Goal: Task Accomplishment & Management: Manage account settings

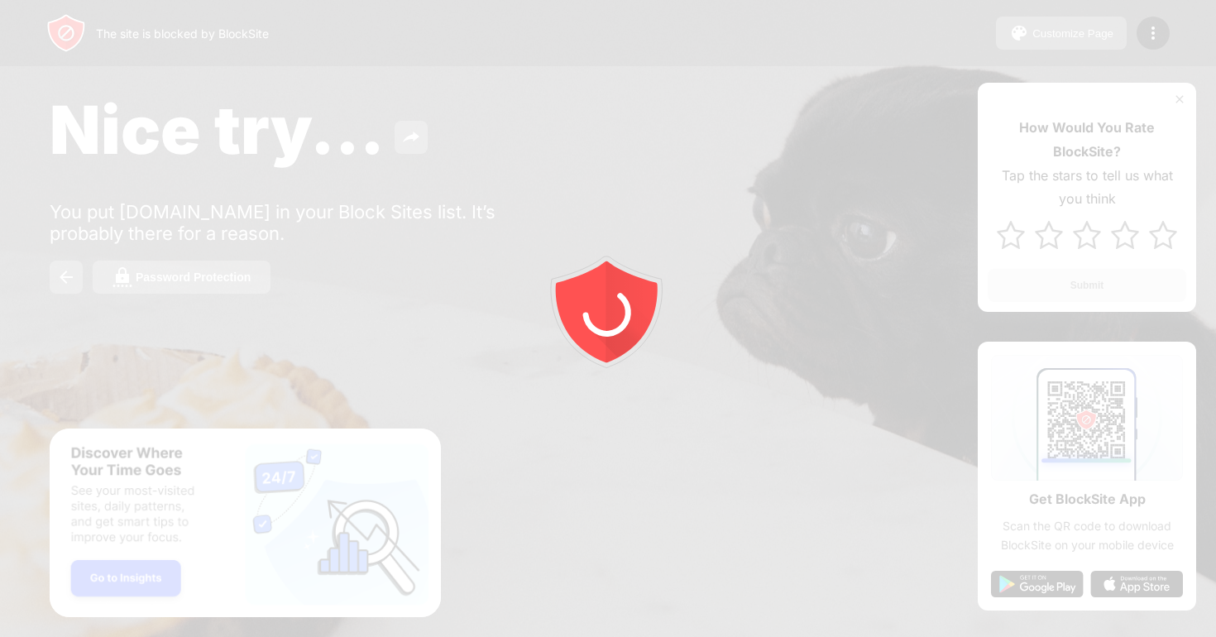
click at [1159, 38] on div at bounding box center [608, 318] width 1216 height 637
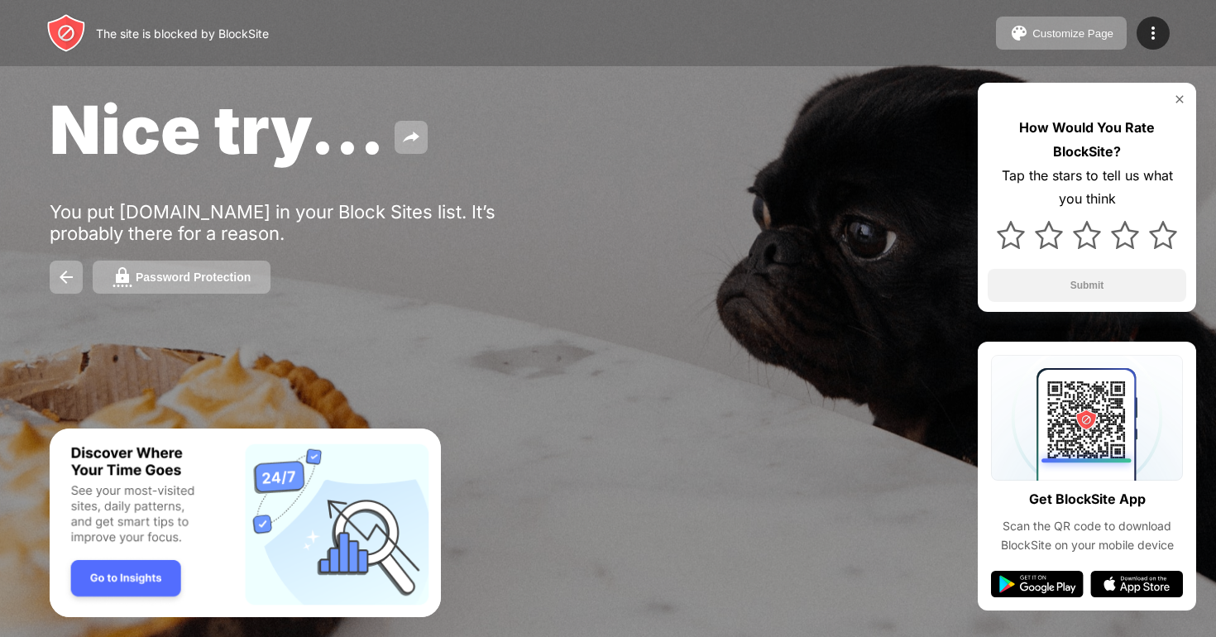
click at [1158, 36] on img at bounding box center [1153, 33] width 20 height 20
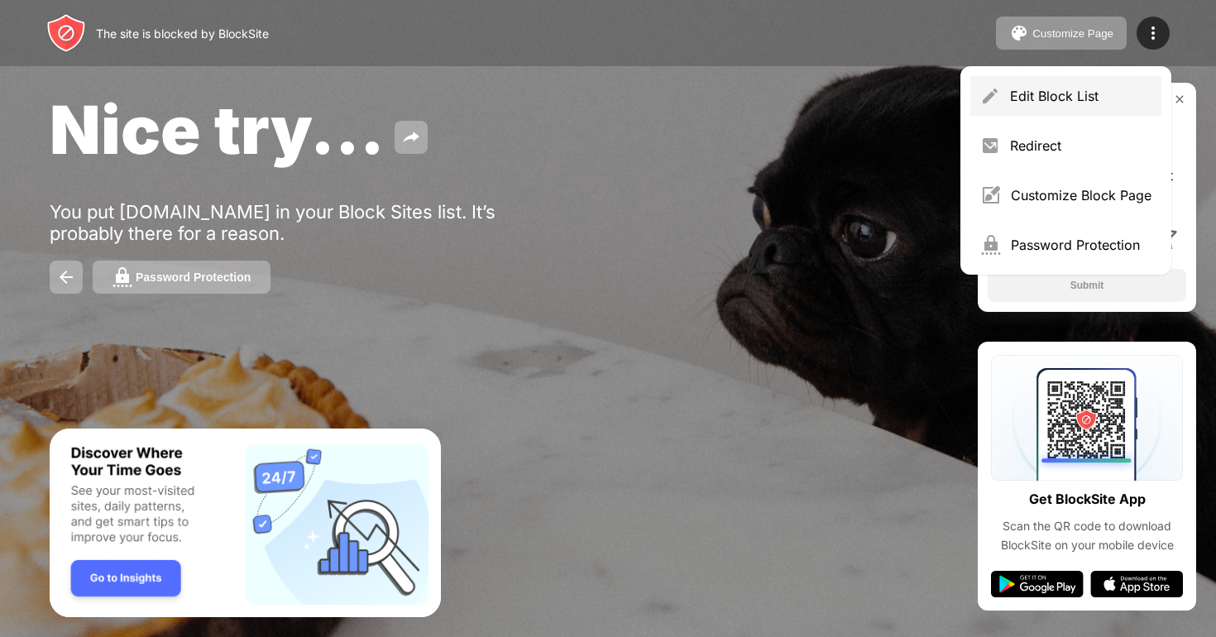
click at [1062, 97] on div "Edit Block List" at bounding box center [1080, 96] width 141 height 17
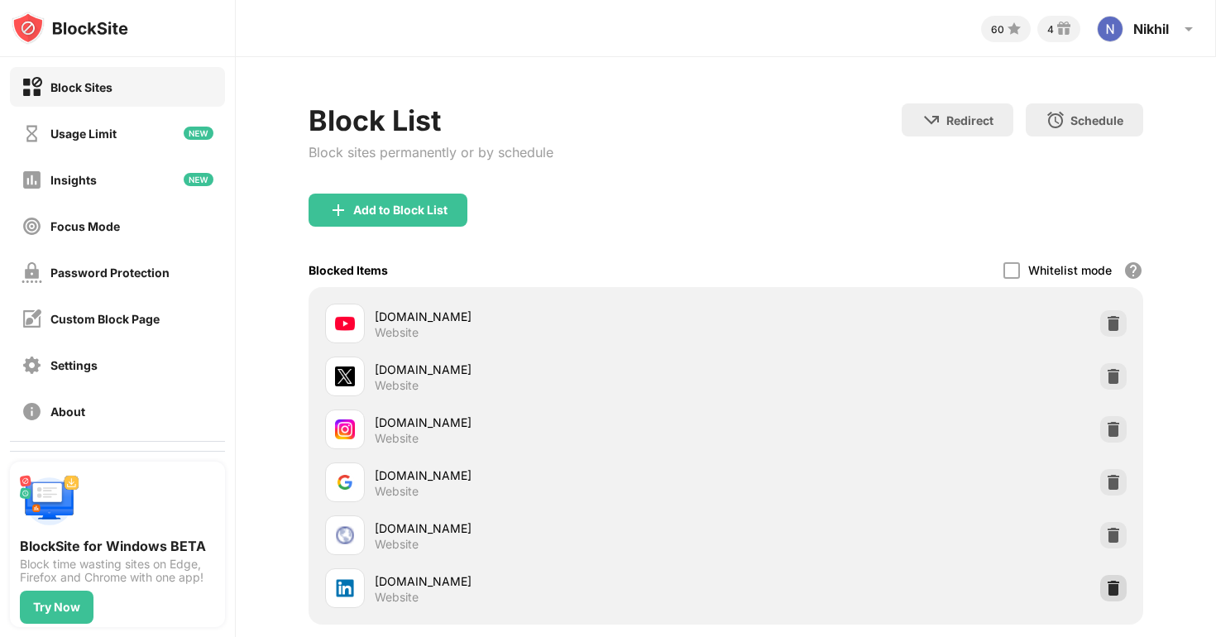
click at [1115, 584] on img at bounding box center [1113, 588] width 17 height 17
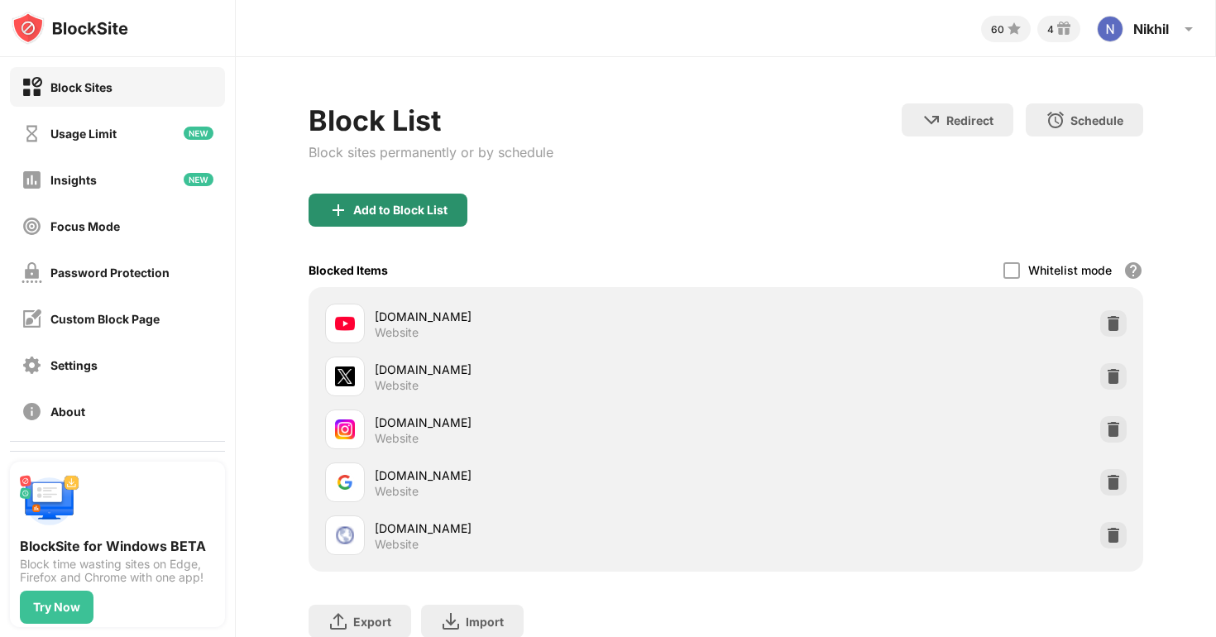
click at [425, 203] on div "Add to Block List" at bounding box center [400, 209] width 94 height 13
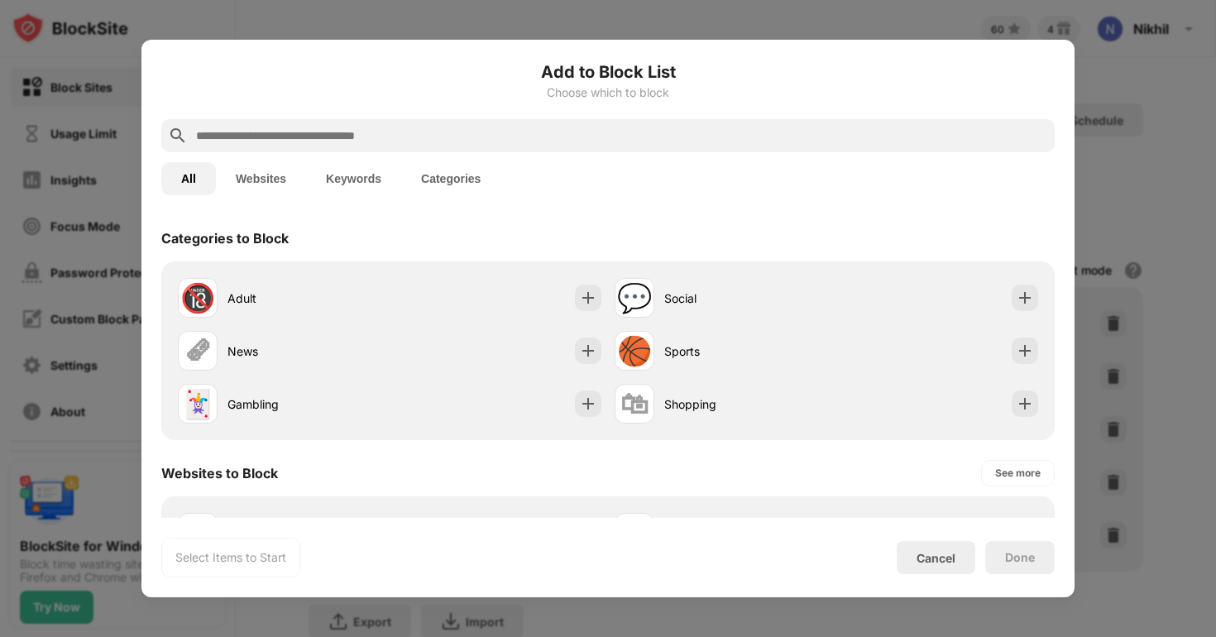
click at [399, 132] on input "text" at bounding box center [620, 136] width 853 height 20
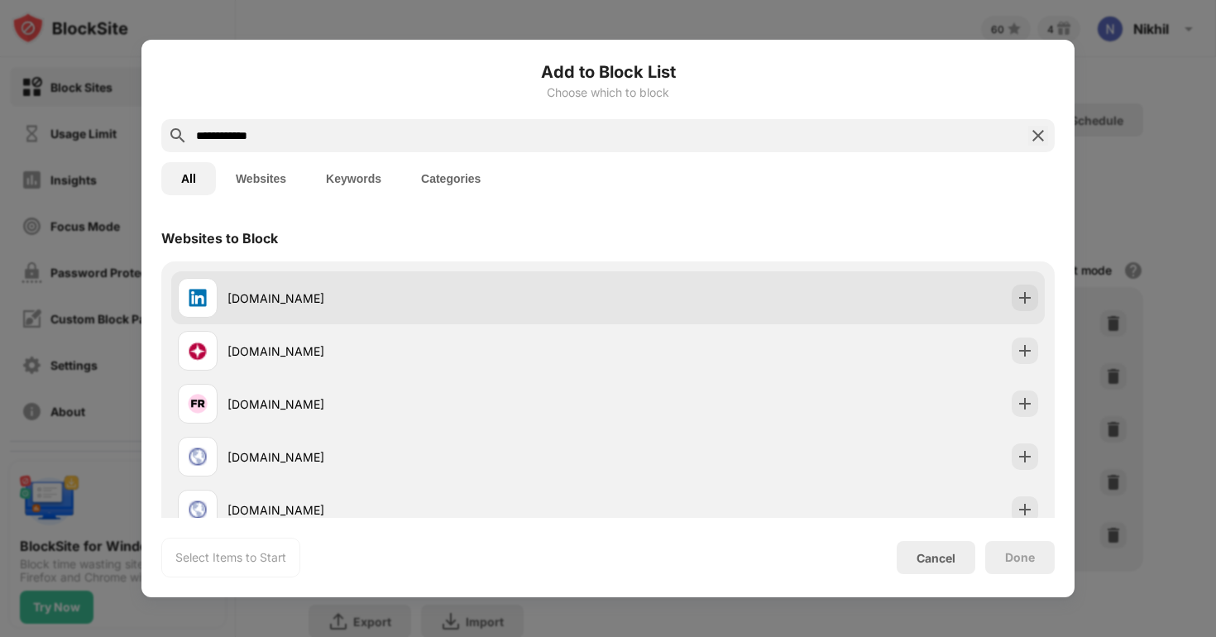
type input "**********"
click at [308, 286] on div "linkedin.com" at bounding box center [393, 298] width 430 height 40
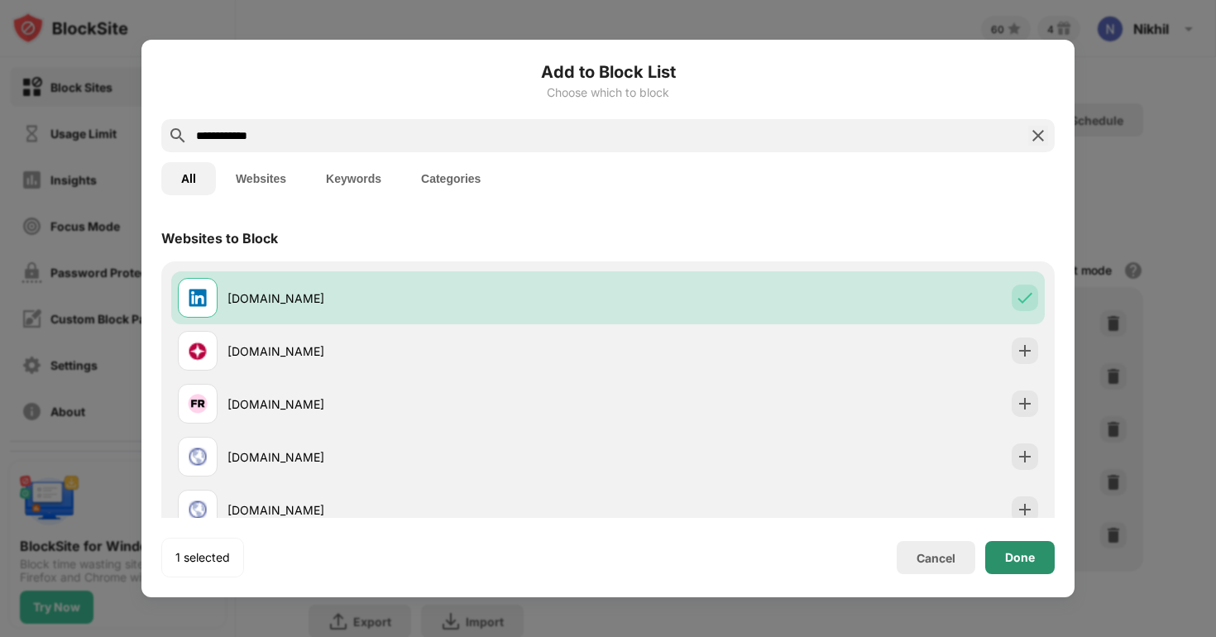
click at [1029, 555] on div "Done" at bounding box center [1020, 557] width 30 height 13
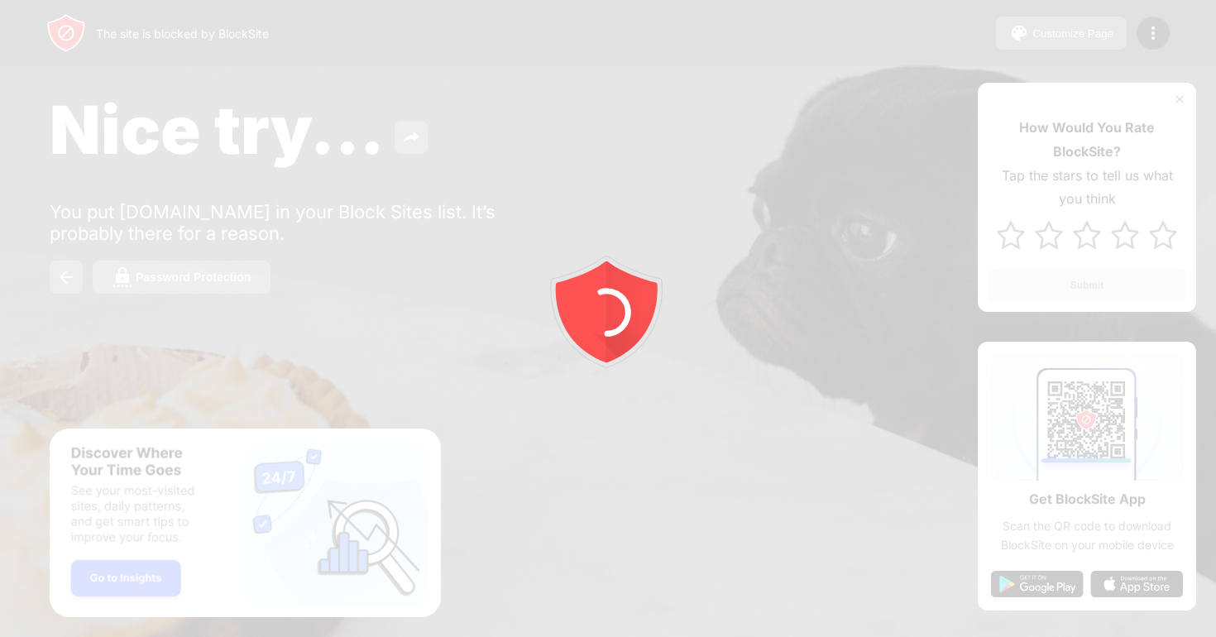
click at [1153, 39] on div at bounding box center [608, 318] width 1216 height 637
click at [1153, 39] on img at bounding box center [1153, 33] width 20 height 20
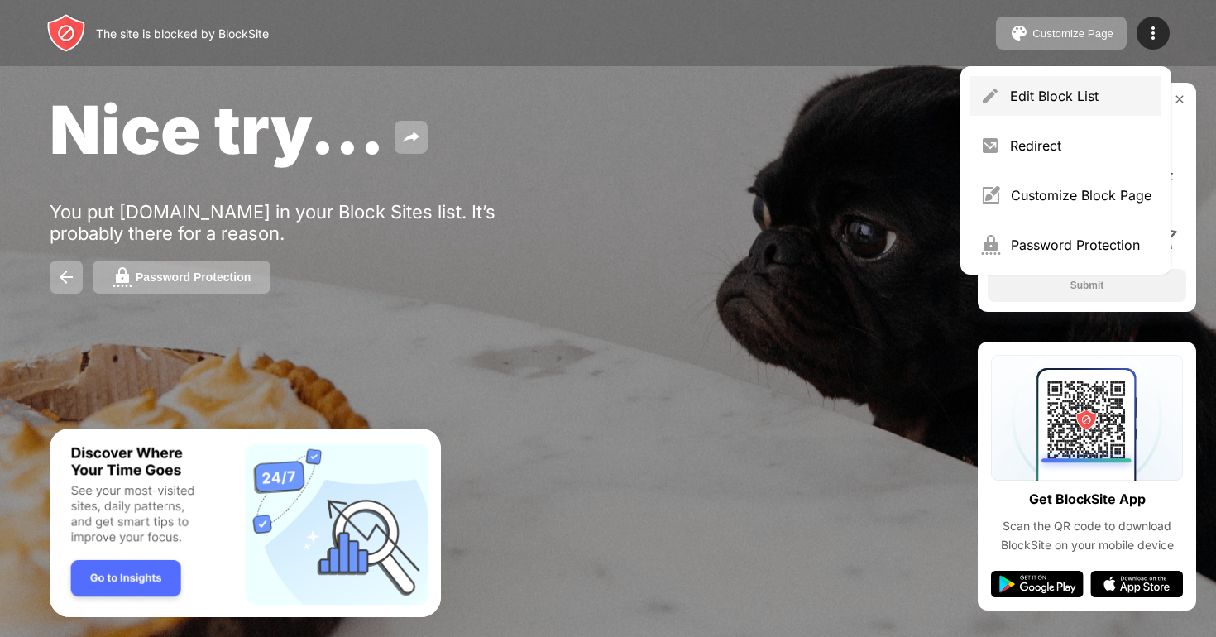
click at [1007, 108] on div "Edit Block List" at bounding box center [1065, 96] width 191 height 40
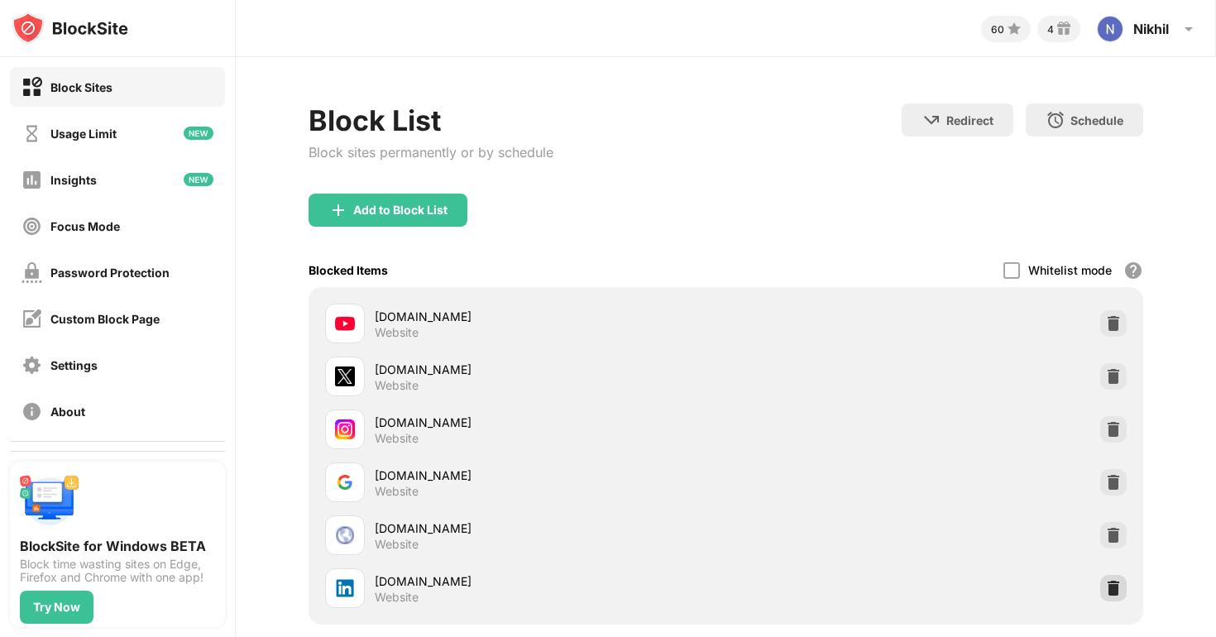
click at [1109, 594] on img at bounding box center [1113, 588] width 17 height 17
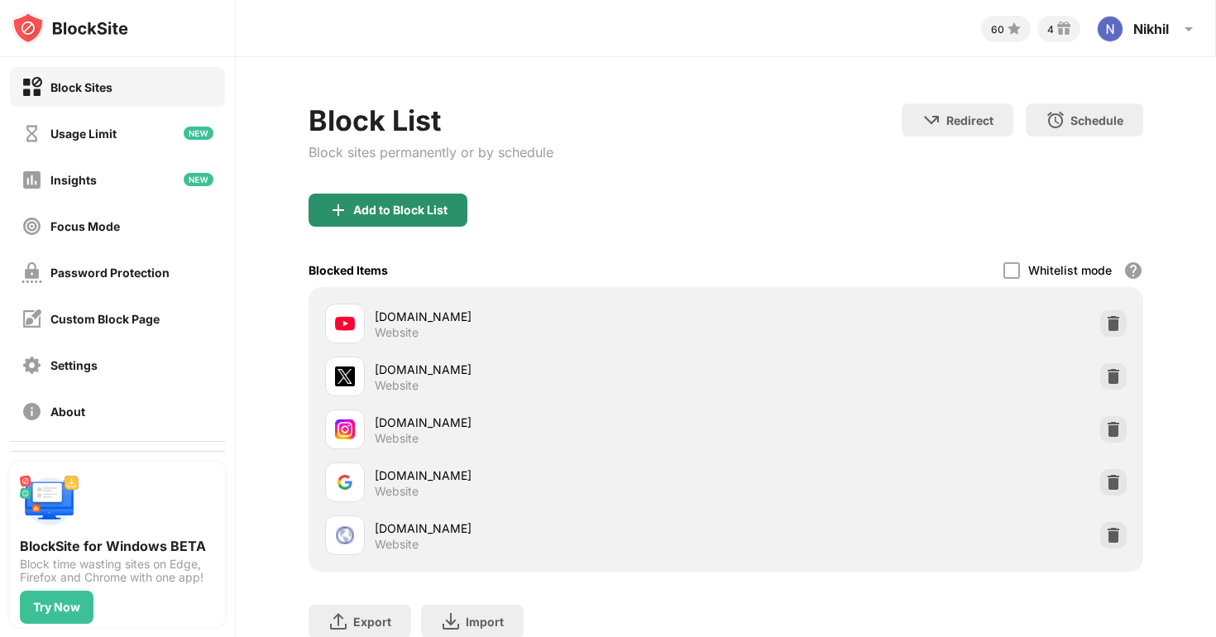
click at [382, 198] on div "Add to Block List" at bounding box center [387, 209] width 159 height 33
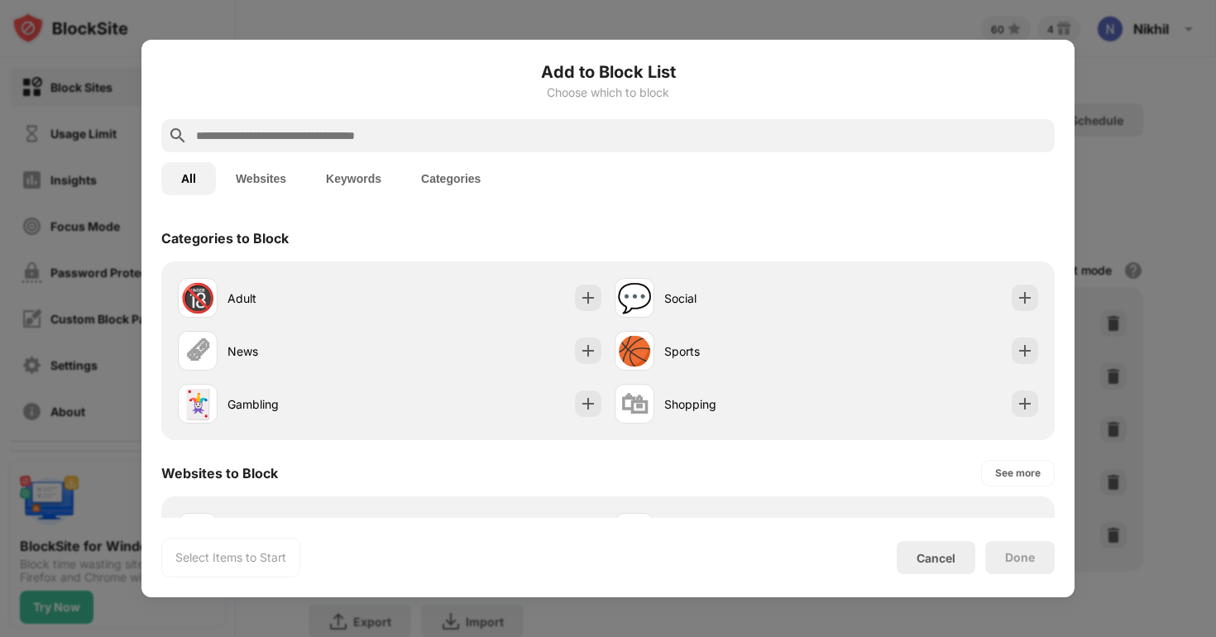
click at [318, 138] on input "text" at bounding box center [620, 136] width 853 height 20
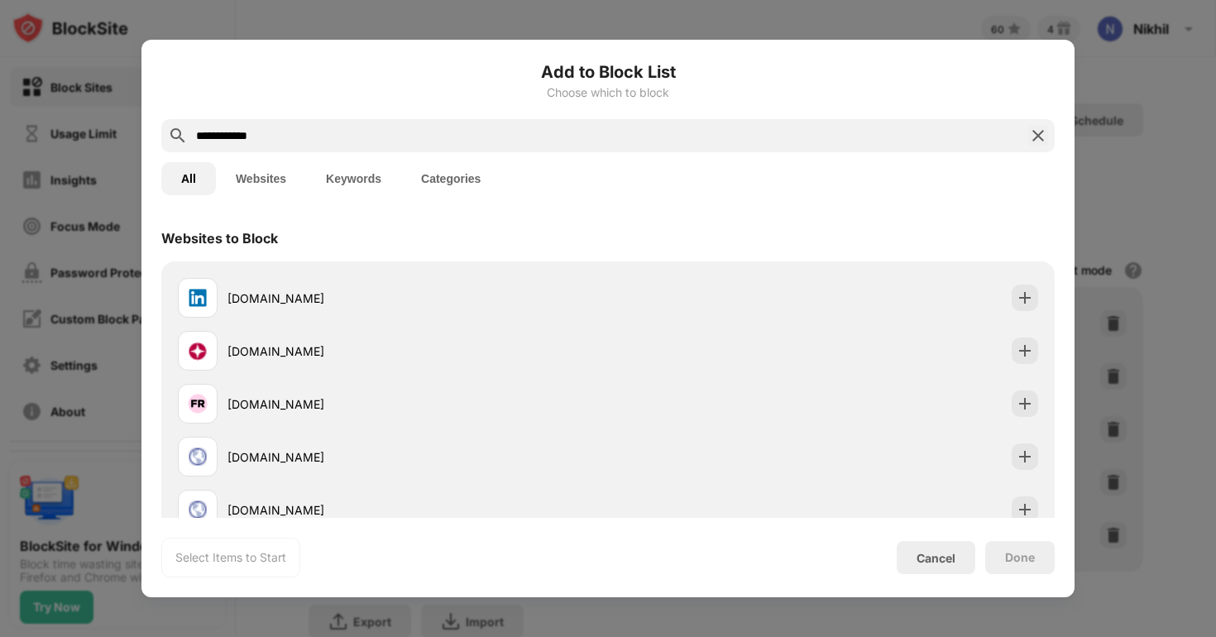
type input "**********"
click at [465, 288] on div "linkedin.com" at bounding box center [393, 298] width 430 height 40
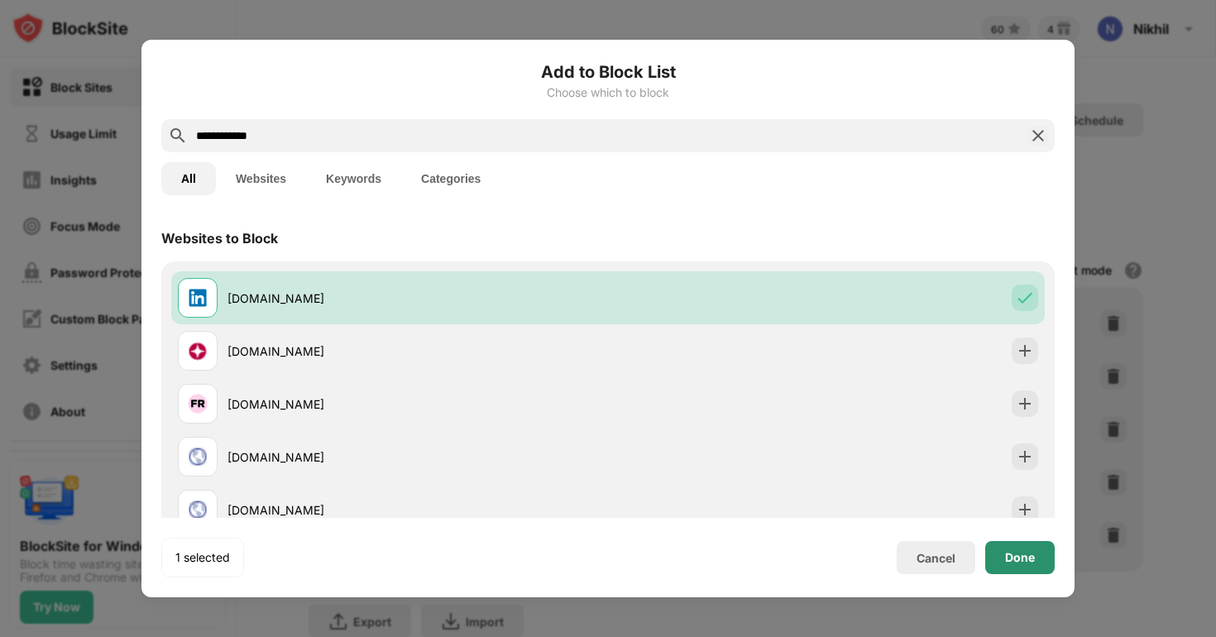
click at [1019, 545] on div "Done" at bounding box center [1019, 557] width 69 height 33
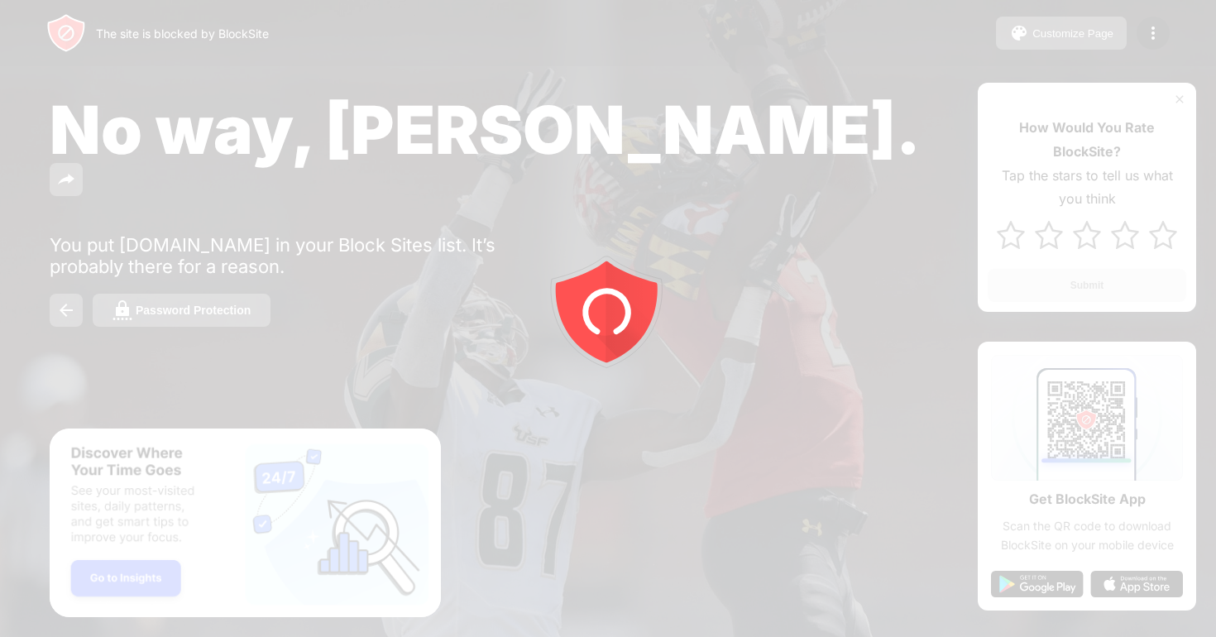
click at [1154, 38] on div at bounding box center [608, 318] width 1216 height 637
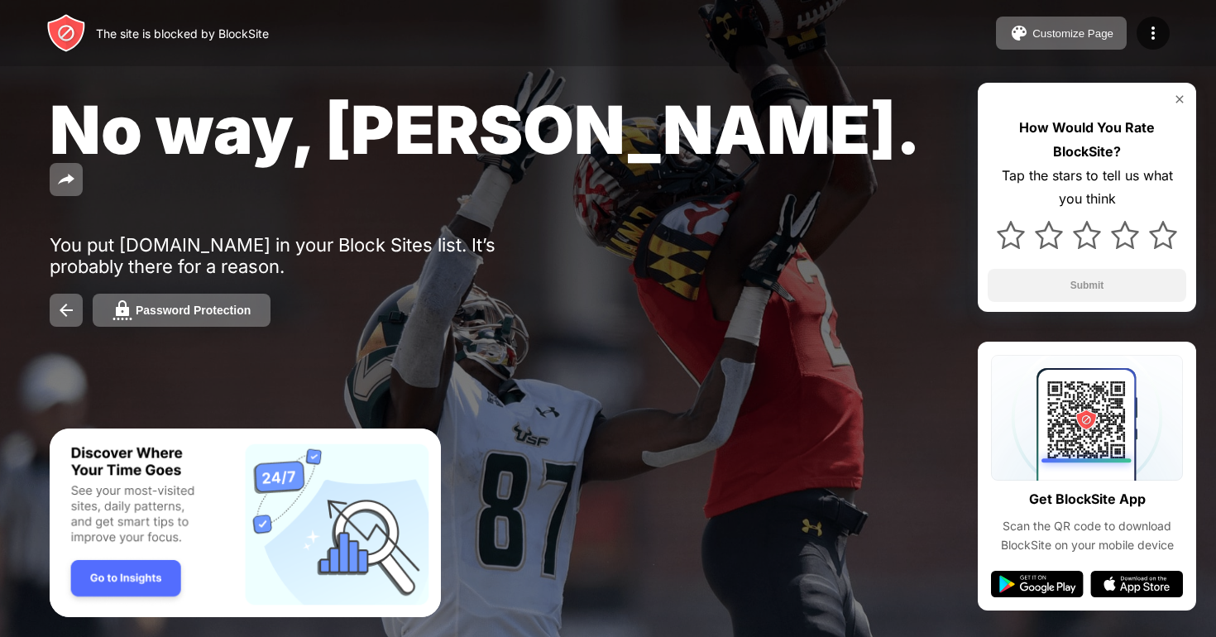
click at [1154, 38] on img at bounding box center [1153, 33] width 20 height 20
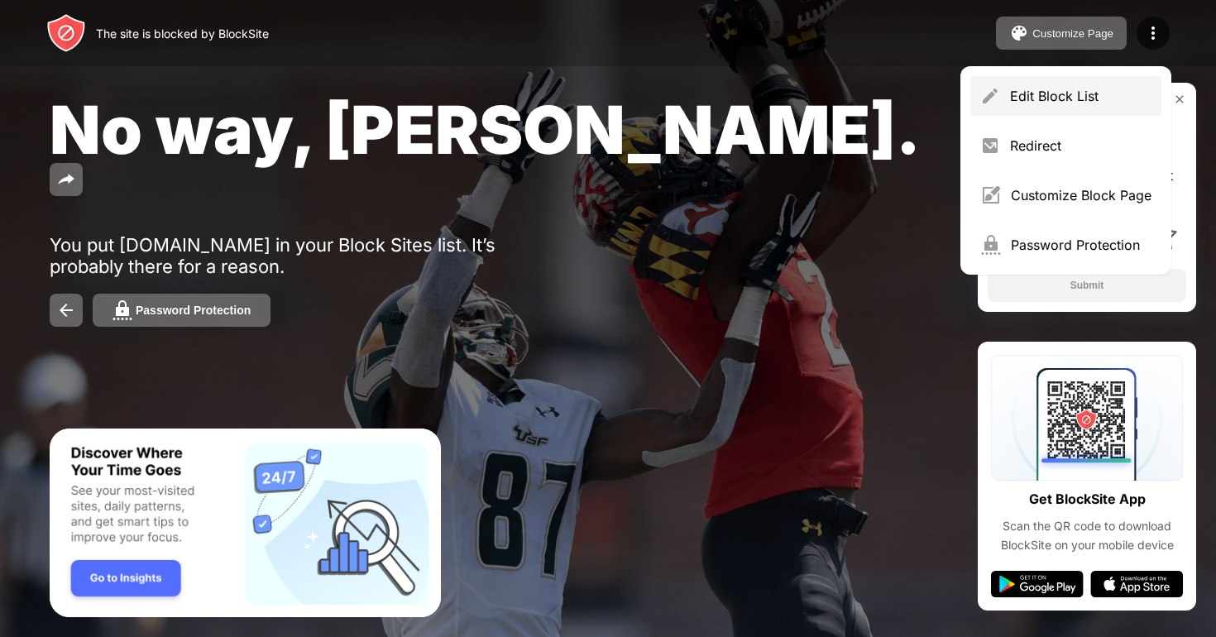
click at [1053, 88] on div "Edit Block List" at bounding box center [1080, 96] width 141 height 17
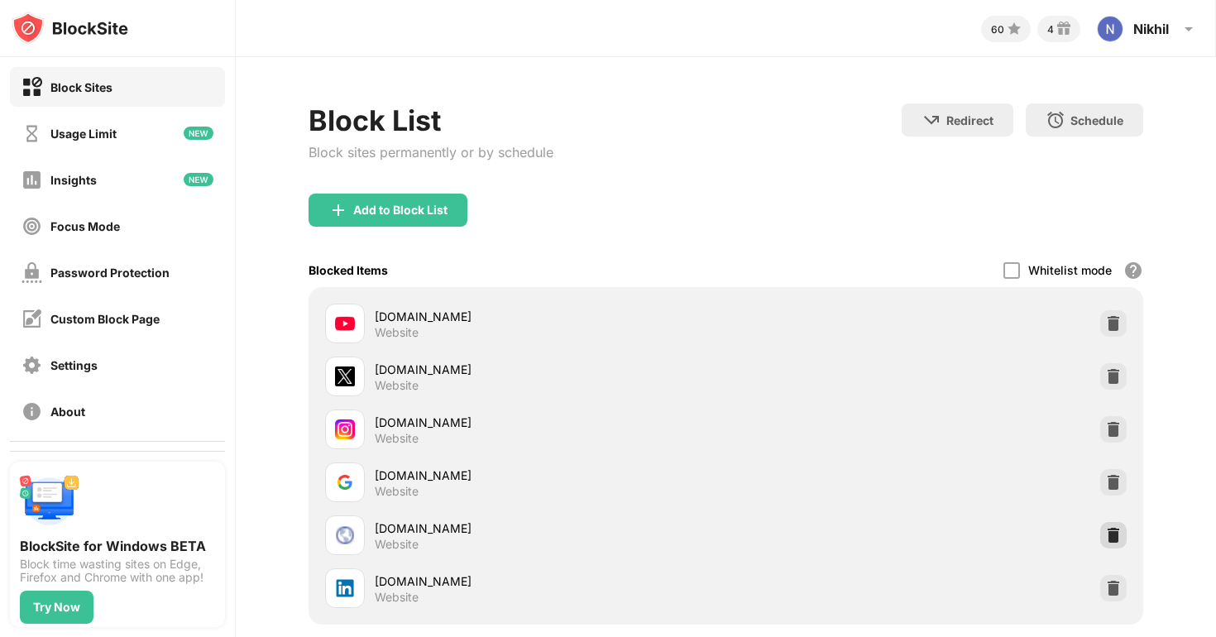
click at [1110, 533] on img at bounding box center [1113, 535] width 17 height 17
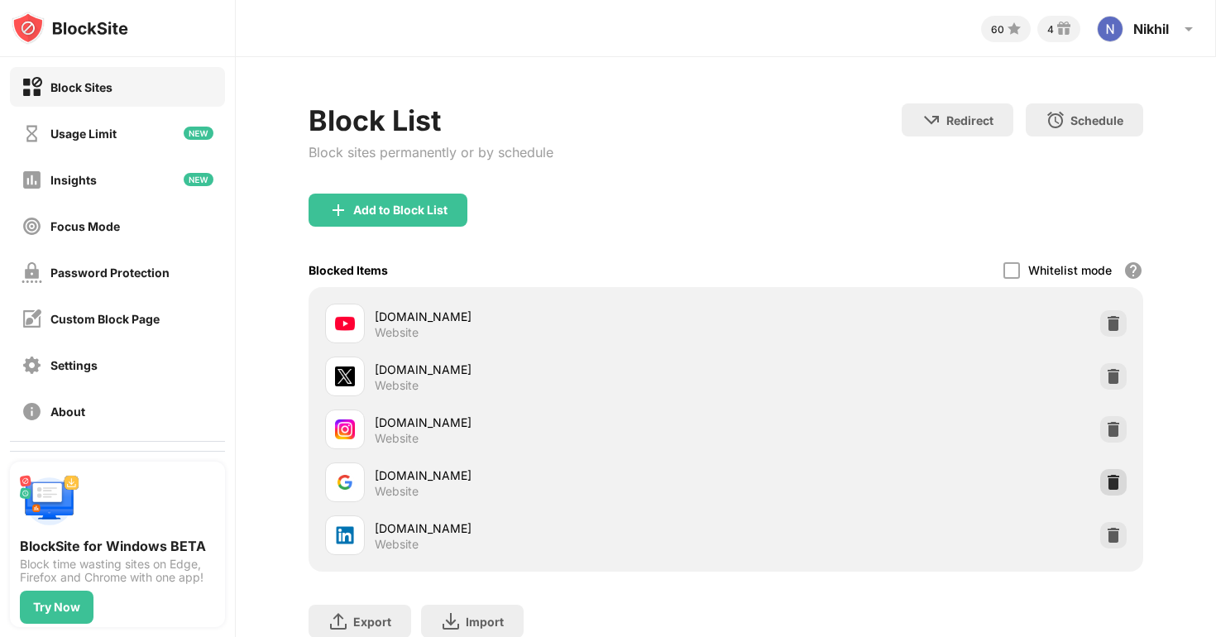
click at [1114, 471] on div at bounding box center [1113, 482] width 26 height 26
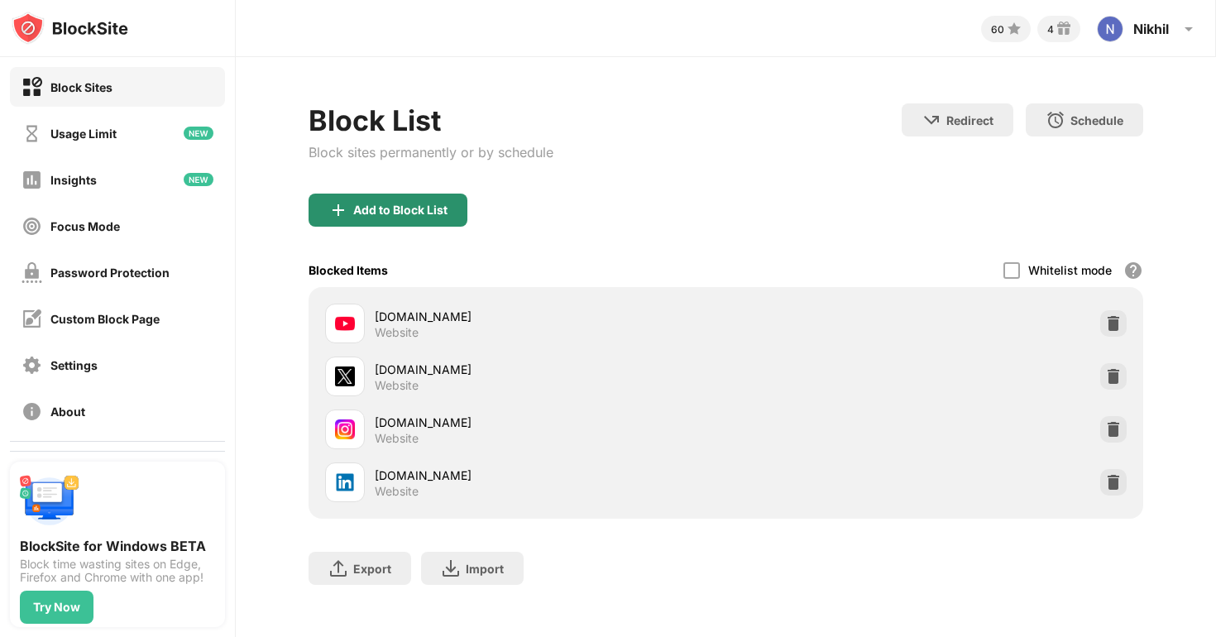
click at [456, 198] on div "Add to Block List" at bounding box center [387, 209] width 159 height 33
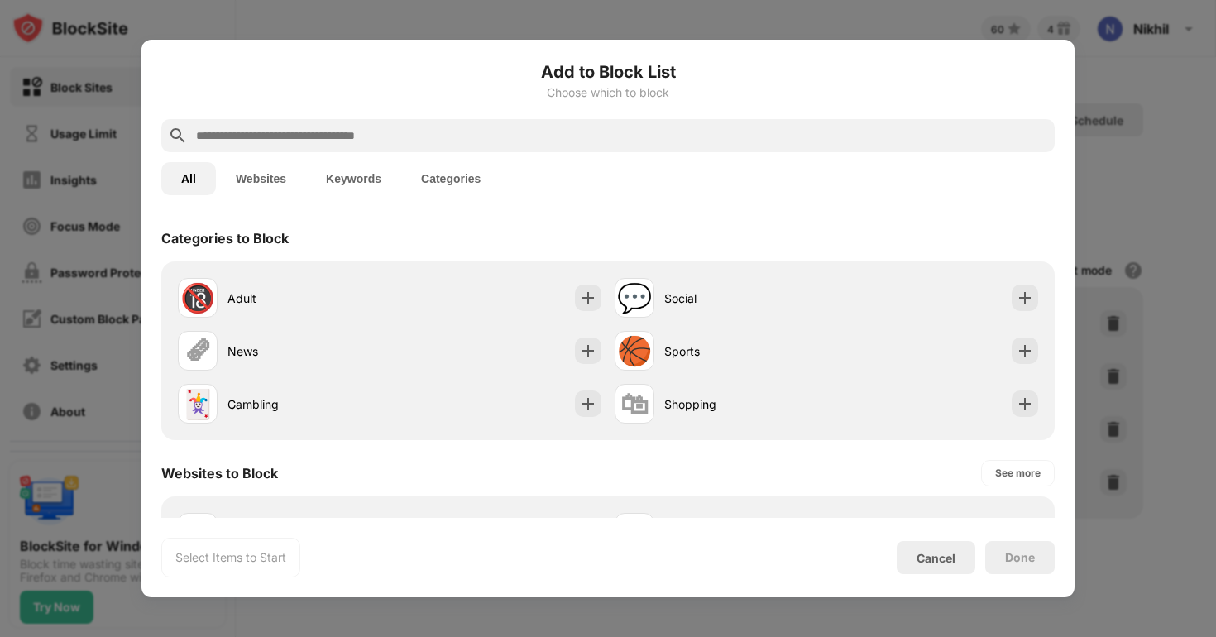
click at [415, 128] on input "text" at bounding box center [620, 136] width 853 height 20
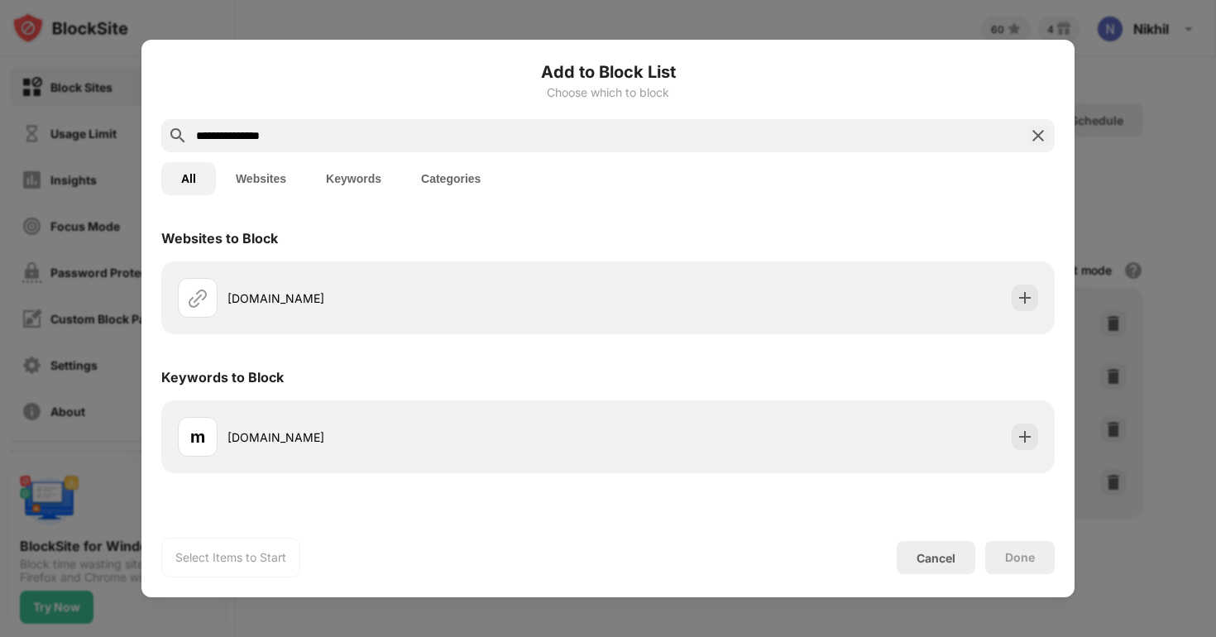
type input "**********"
click at [330, 270] on div "[DOMAIN_NAME]" at bounding box center [607, 297] width 893 height 73
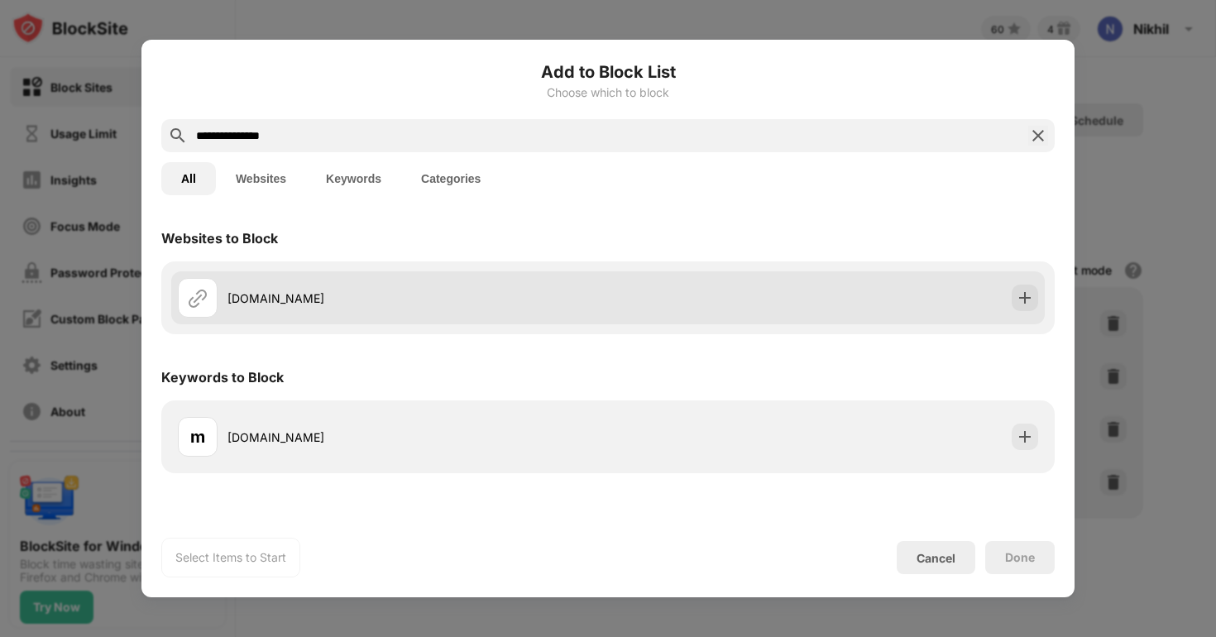
click at [303, 286] on div "[DOMAIN_NAME]" at bounding box center [393, 298] width 430 height 40
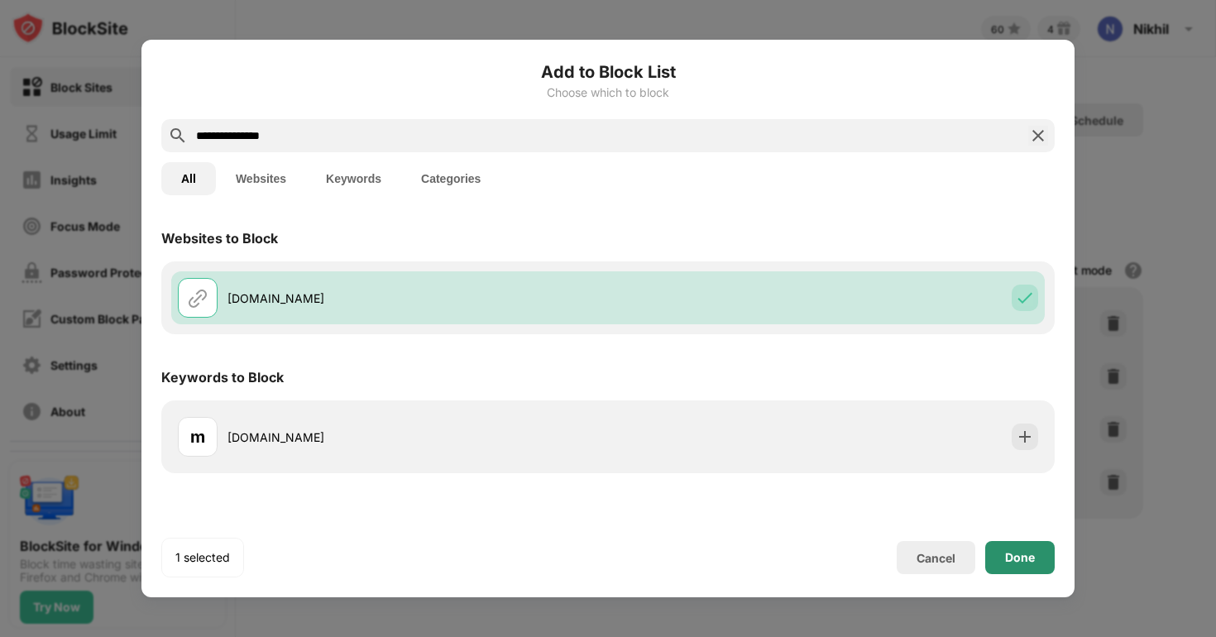
click at [1015, 553] on div "Done" at bounding box center [1020, 557] width 30 height 13
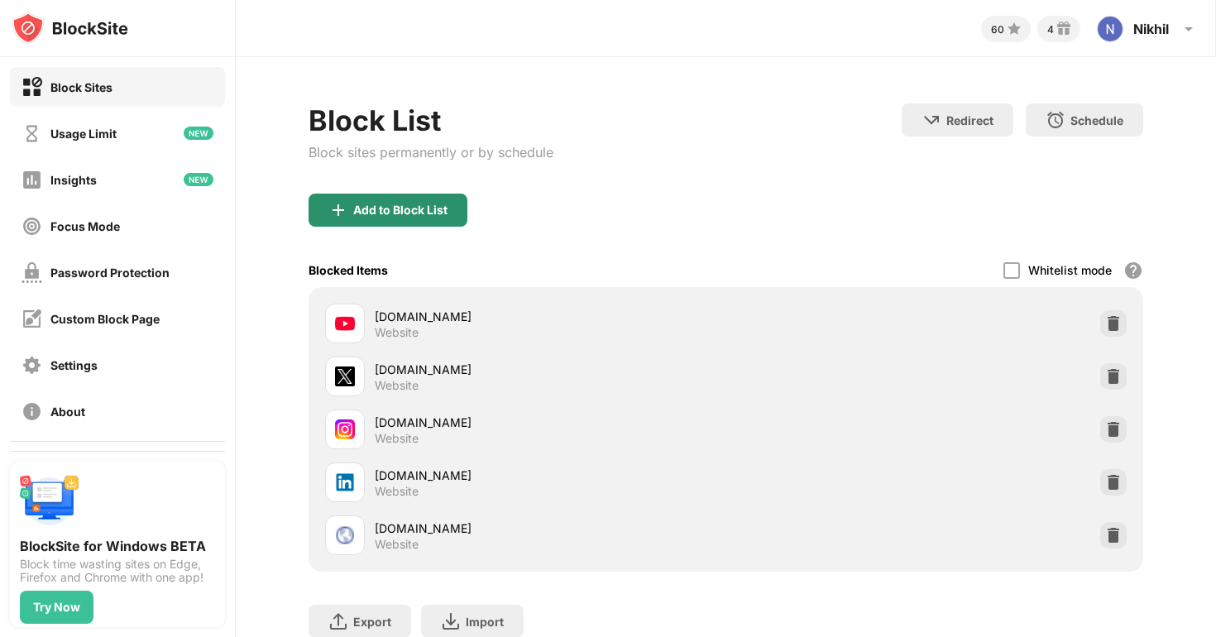
click at [417, 214] on div "Add to Block List" at bounding box center [400, 209] width 94 height 13
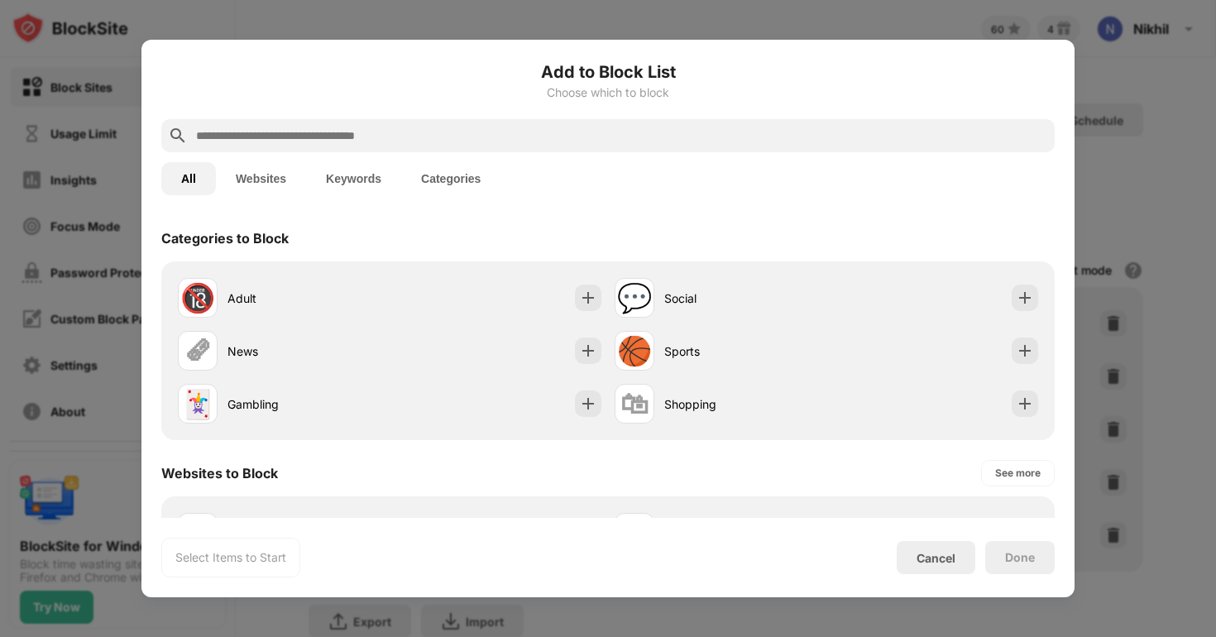
click at [402, 135] on input "text" at bounding box center [620, 136] width 853 height 20
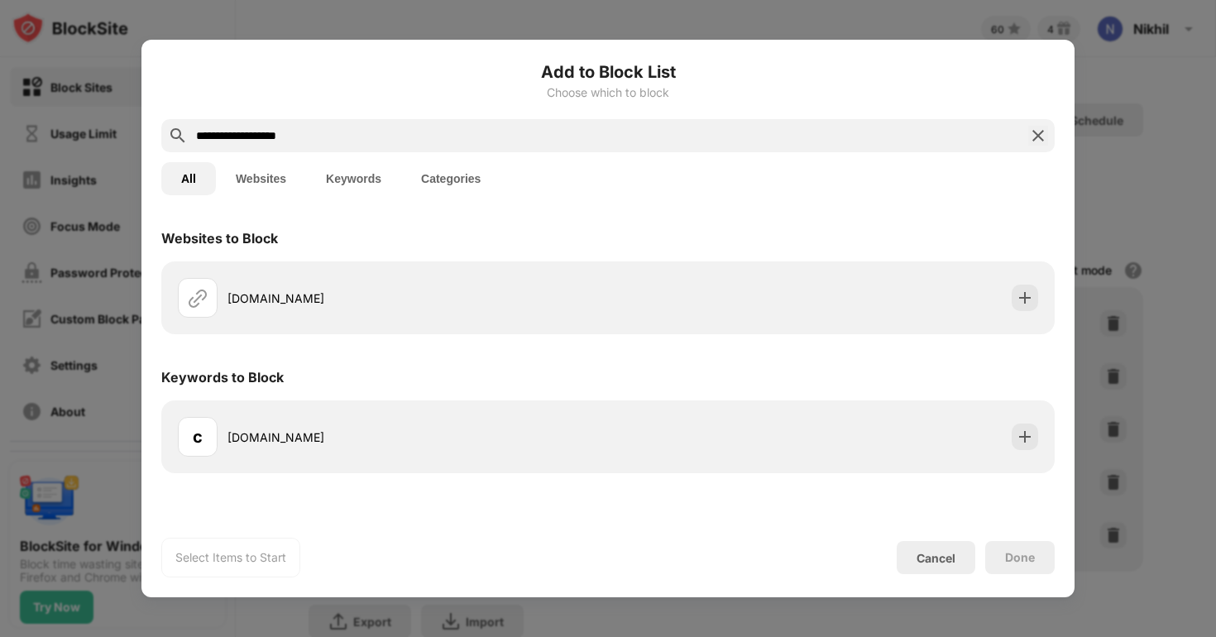
type input "**********"
click at [361, 320] on div "calendar.google.com" at bounding box center [607, 297] width 873 height 53
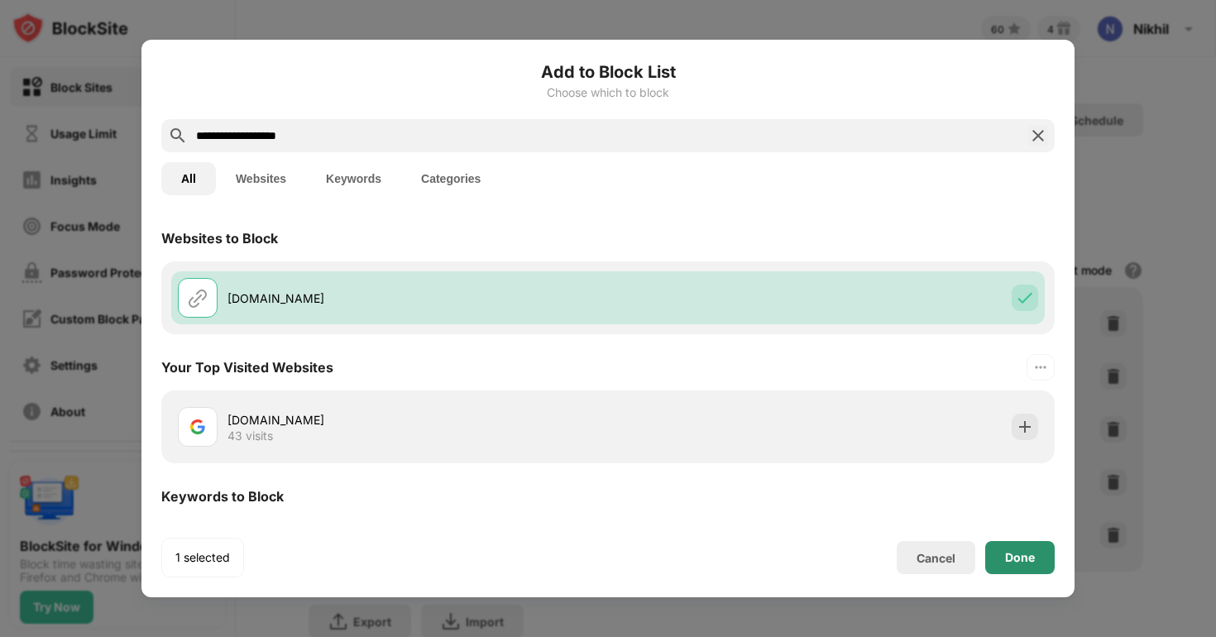
click at [1033, 560] on div "Done" at bounding box center [1020, 557] width 30 height 13
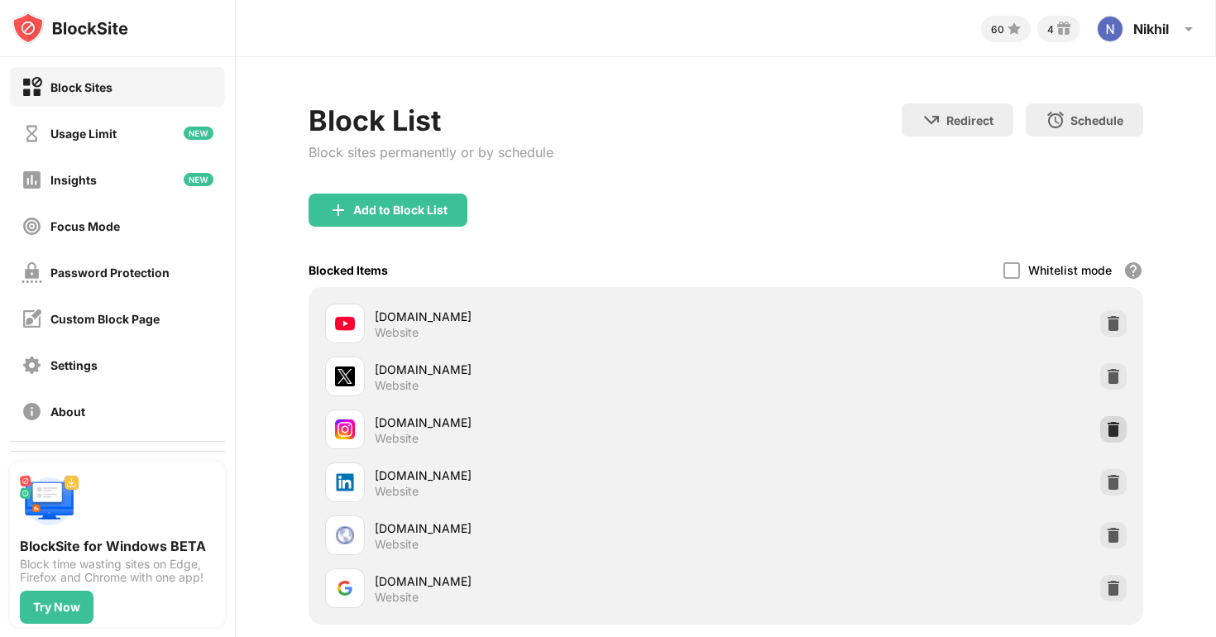
click at [1111, 421] on img at bounding box center [1113, 429] width 17 height 17
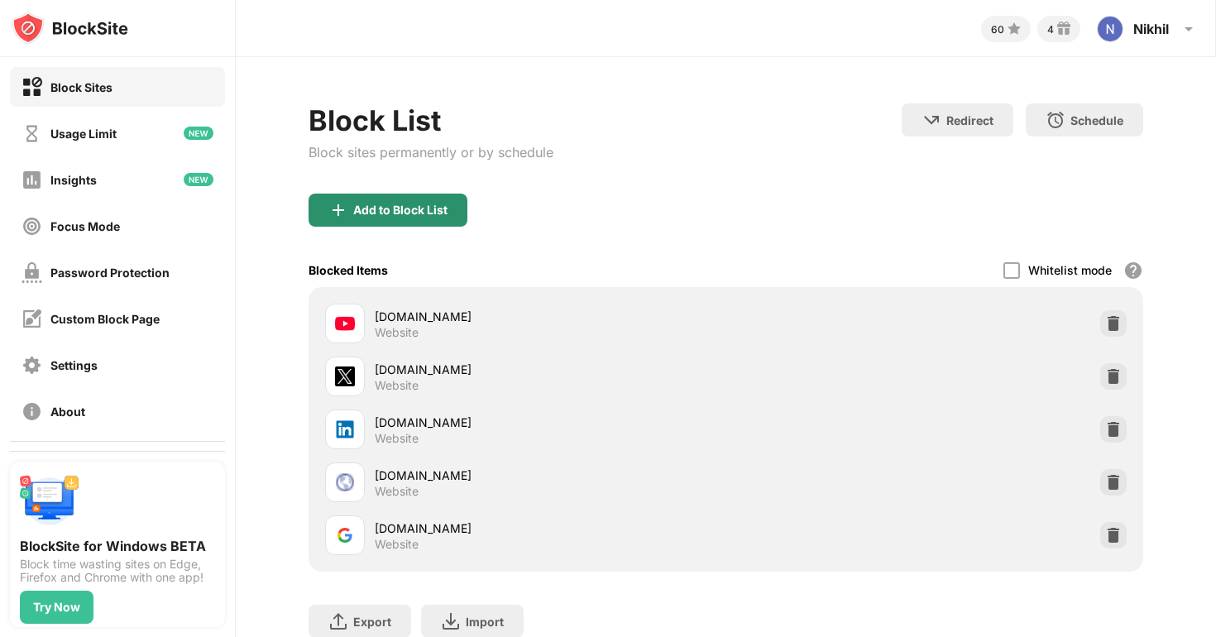
click at [409, 218] on div "Add to Block List" at bounding box center [387, 209] width 159 height 33
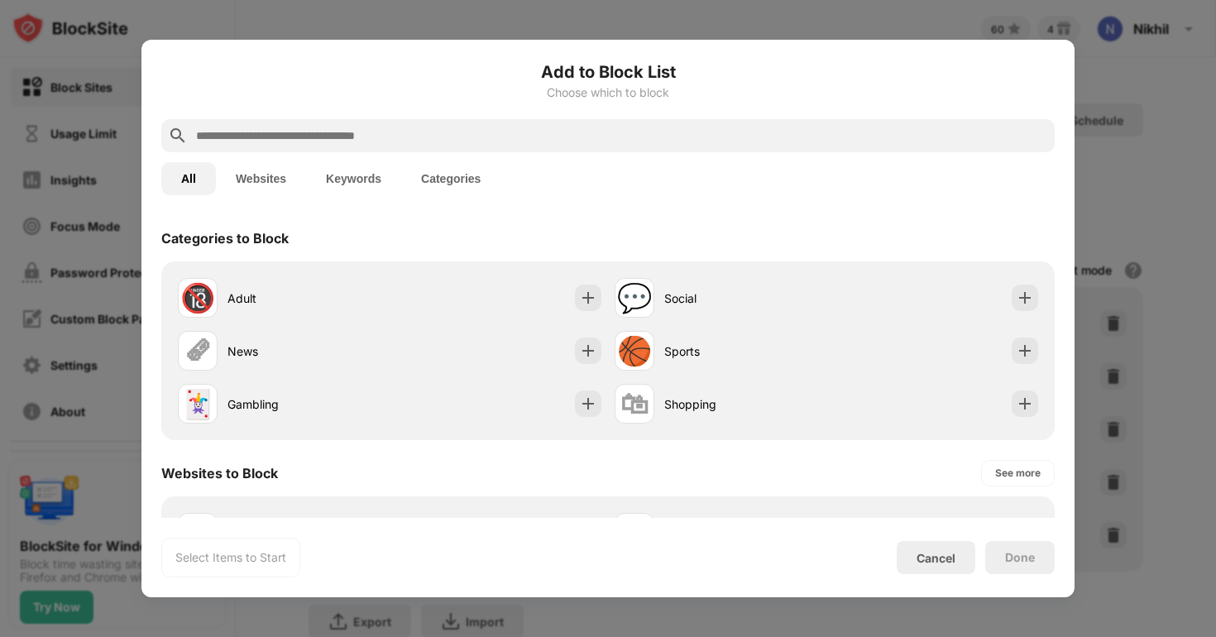
click at [371, 142] on input "text" at bounding box center [620, 136] width 853 height 20
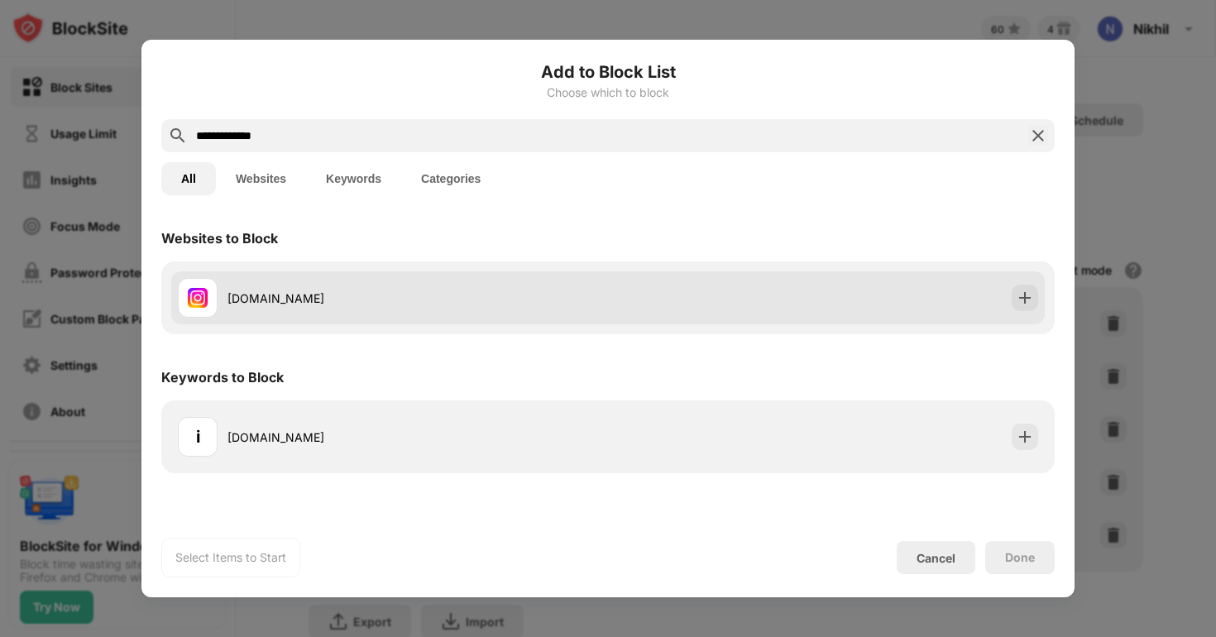
type input "**********"
click at [436, 280] on div "instagram.com" at bounding box center [393, 298] width 430 height 40
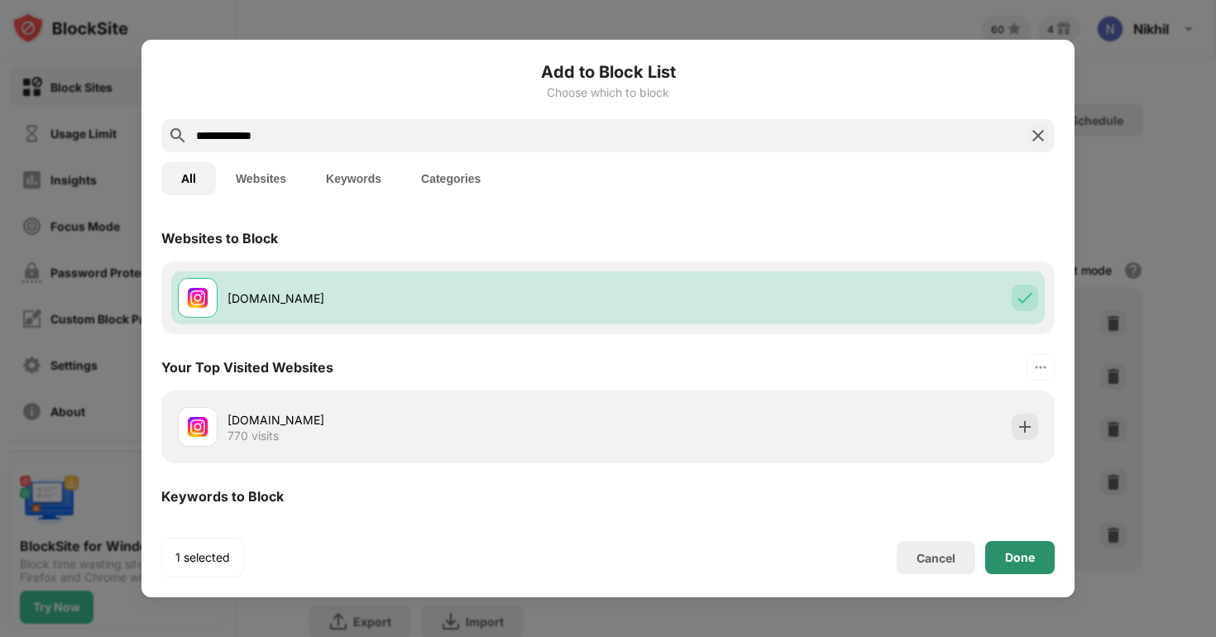
click at [1015, 551] on div "Done" at bounding box center [1020, 557] width 30 height 13
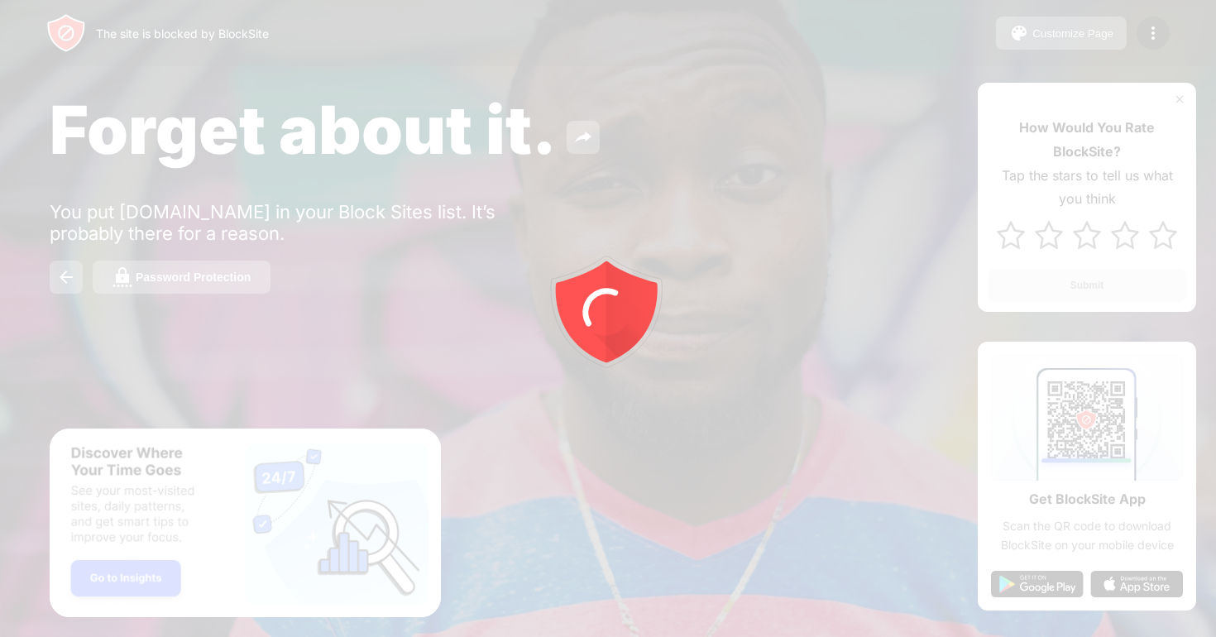
click at [1153, 35] on div at bounding box center [608, 318] width 1216 height 637
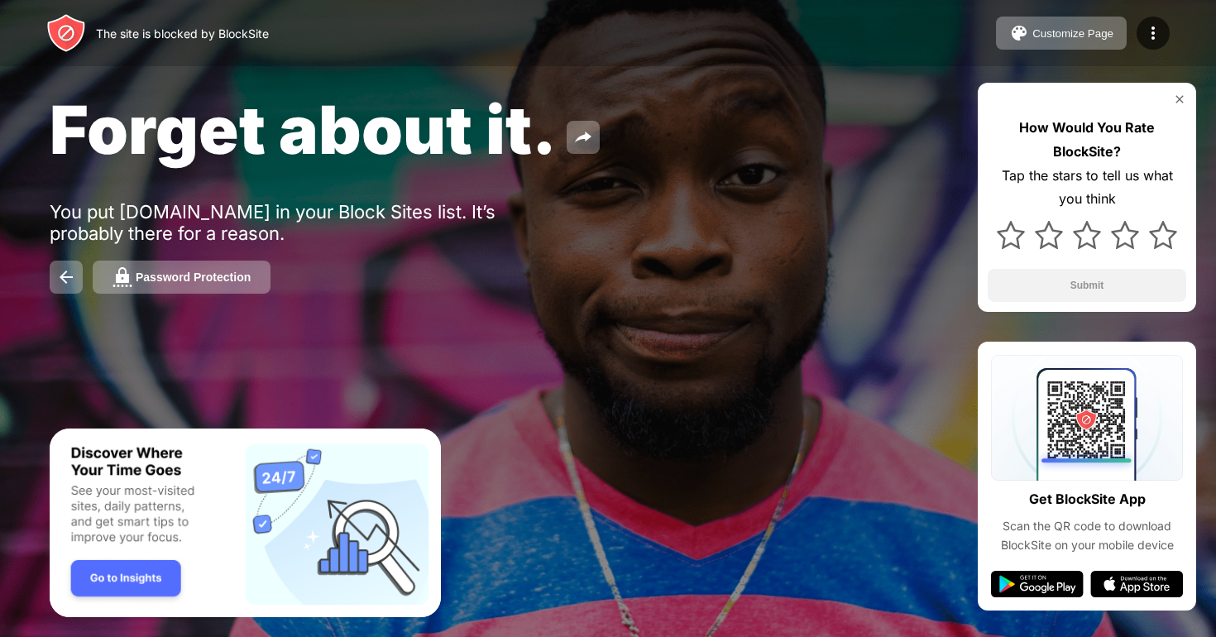
click at [1153, 35] on img at bounding box center [1153, 33] width 20 height 20
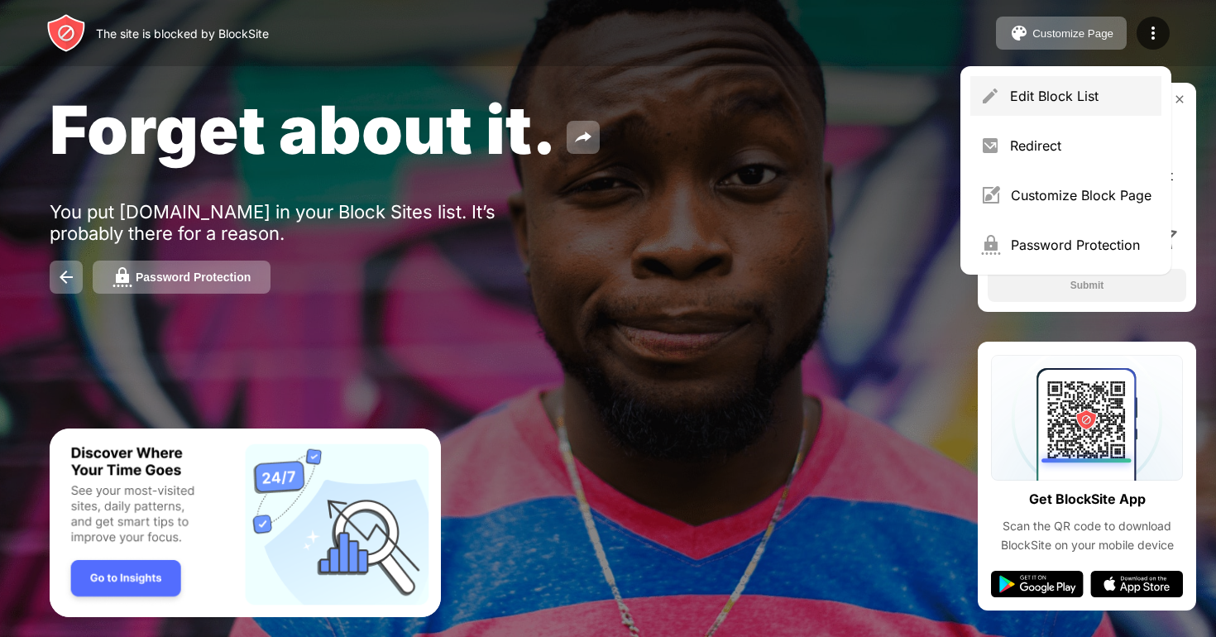
click at [1023, 103] on div "Edit Block List" at bounding box center [1080, 96] width 141 height 17
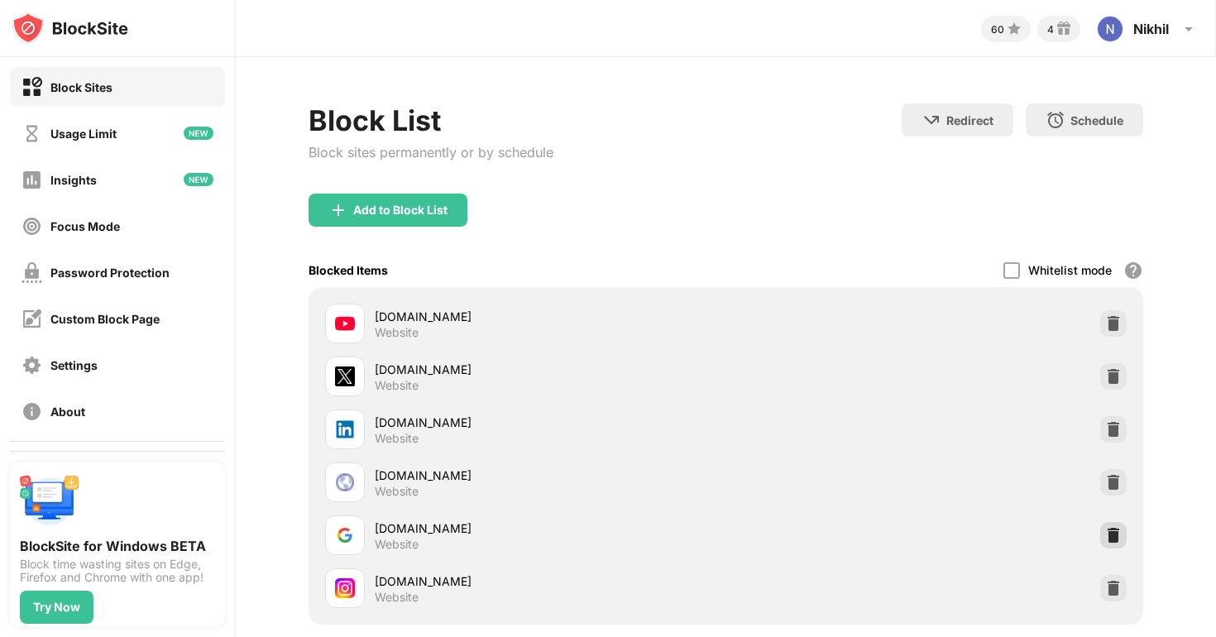
click at [1114, 536] on img at bounding box center [1113, 535] width 17 height 17
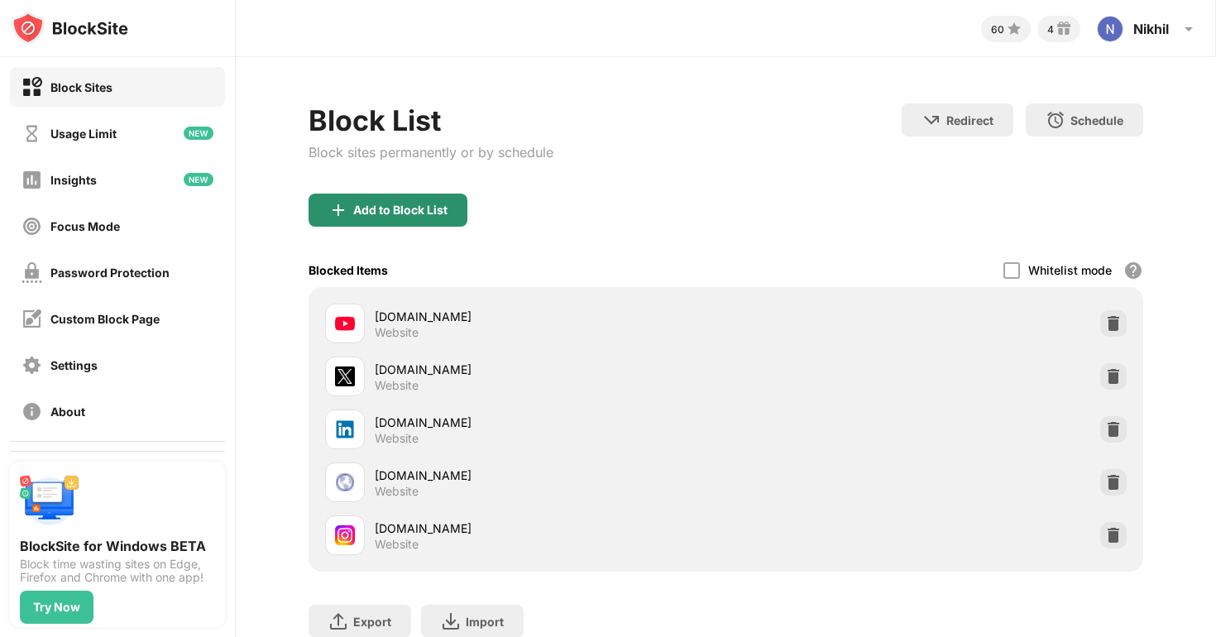
click at [425, 213] on div "Add to Block List" at bounding box center [400, 209] width 94 height 13
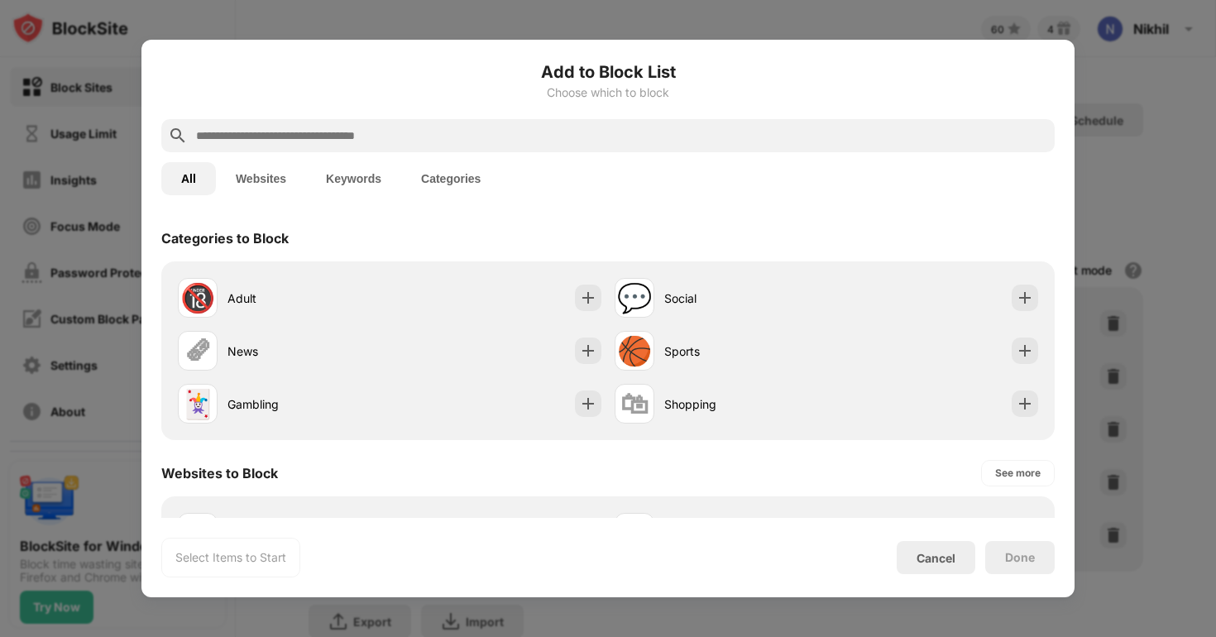
click at [1179, 327] on div at bounding box center [608, 318] width 1216 height 637
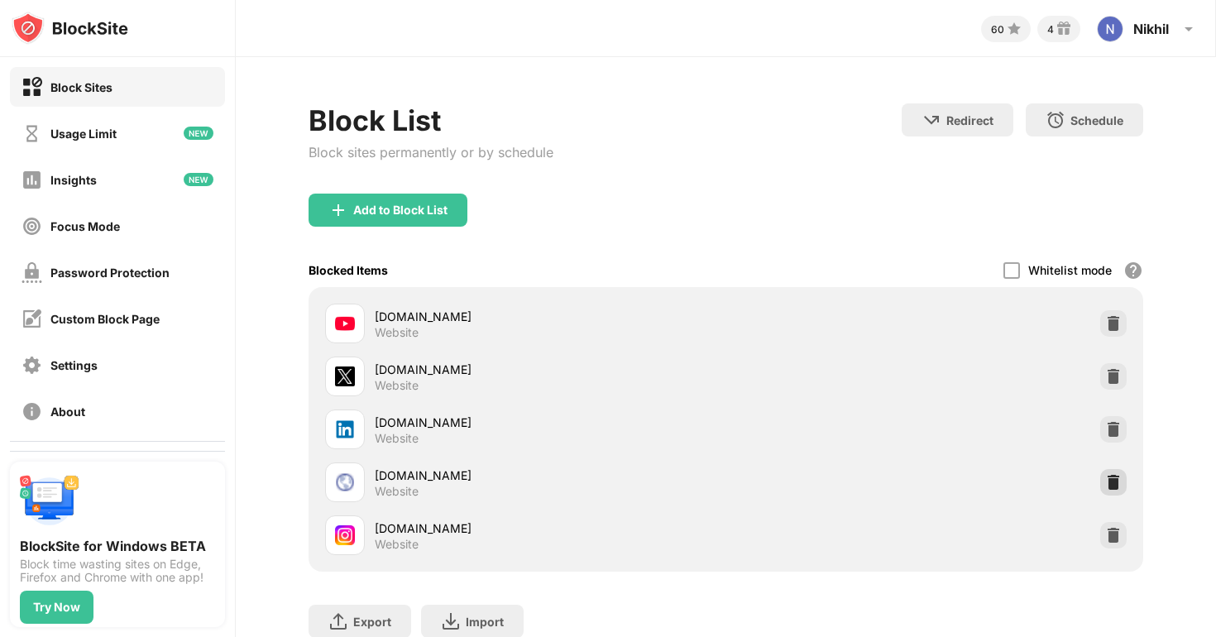
click at [1115, 480] on img at bounding box center [1113, 482] width 17 height 17
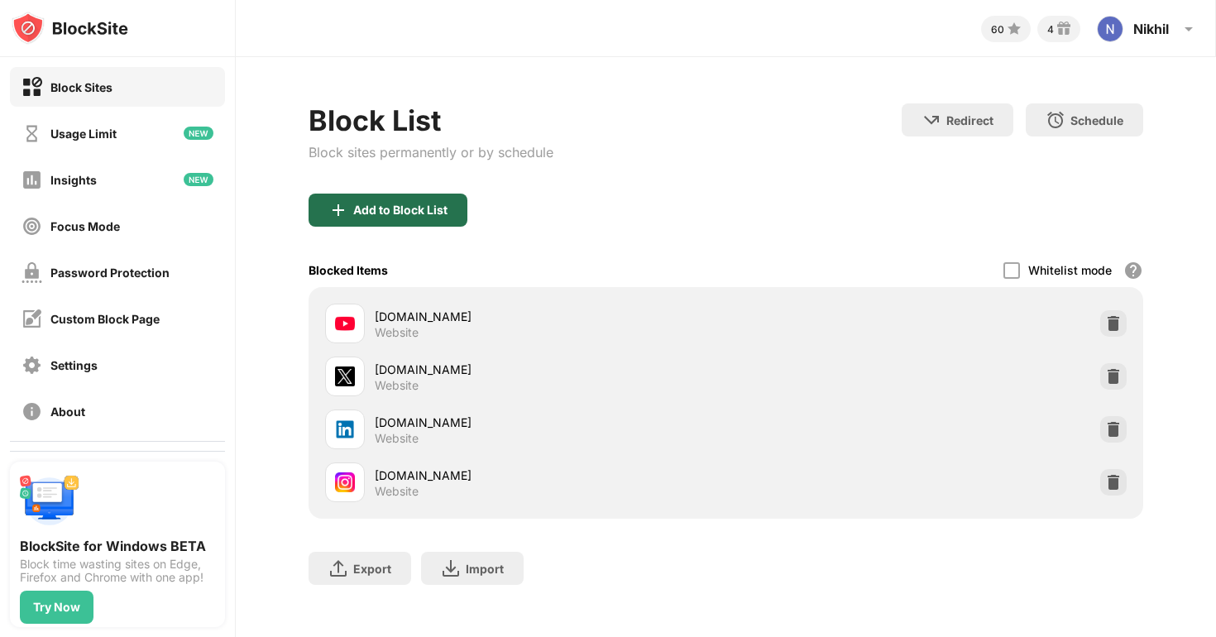
click at [426, 200] on div "Add to Block List" at bounding box center [387, 209] width 159 height 33
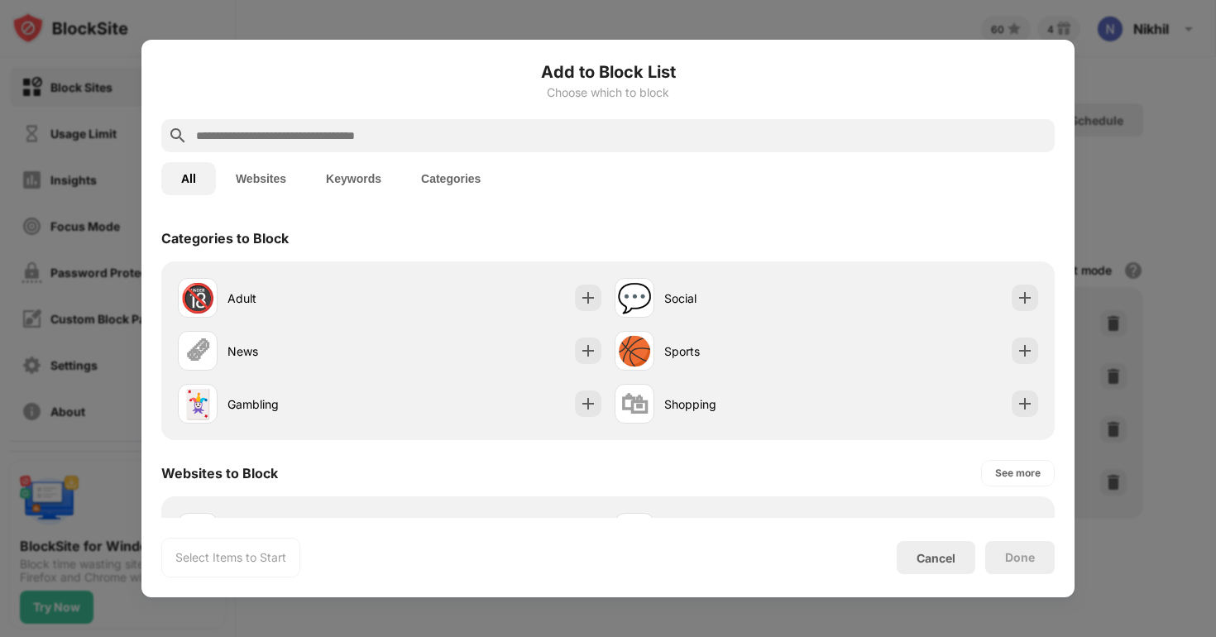
click at [332, 140] on input "text" at bounding box center [620, 136] width 853 height 20
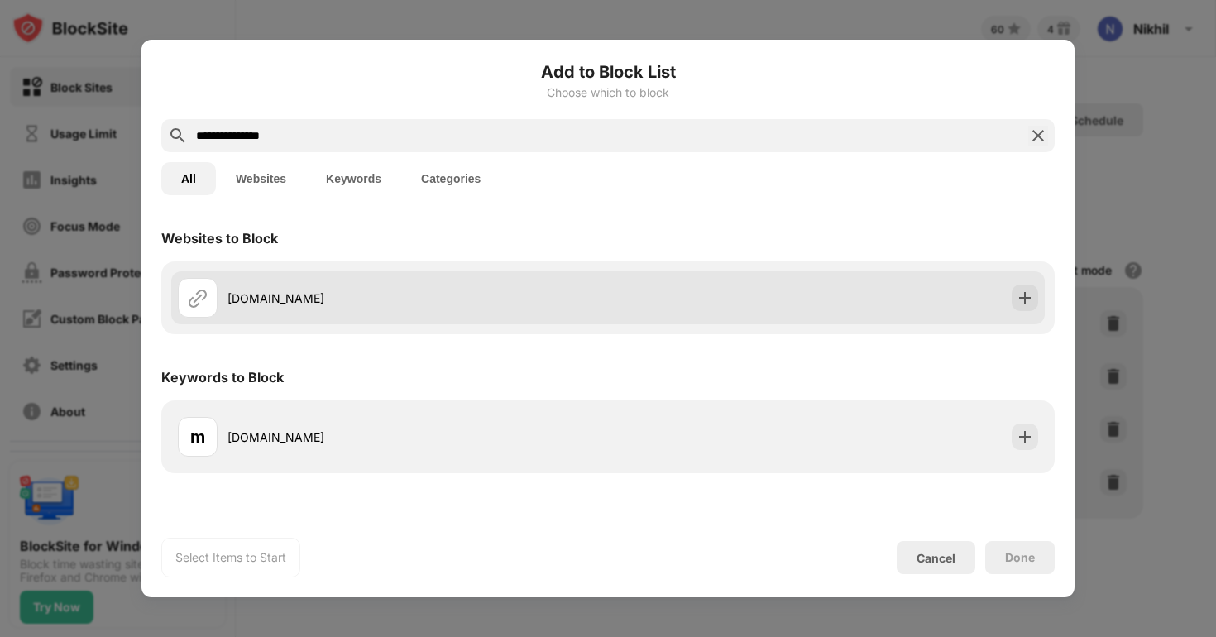
type input "**********"
click at [275, 271] on div "[DOMAIN_NAME]" at bounding box center [607, 297] width 873 height 53
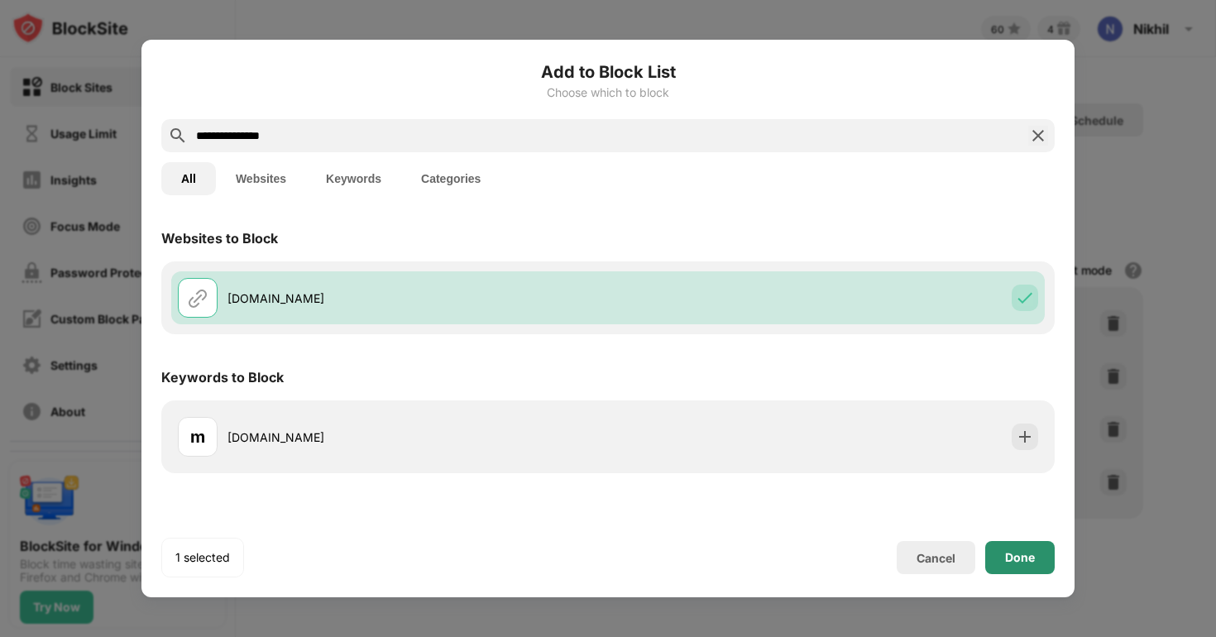
click at [1005, 567] on div "Done" at bounding box center [1019, 557] width 69 height 33
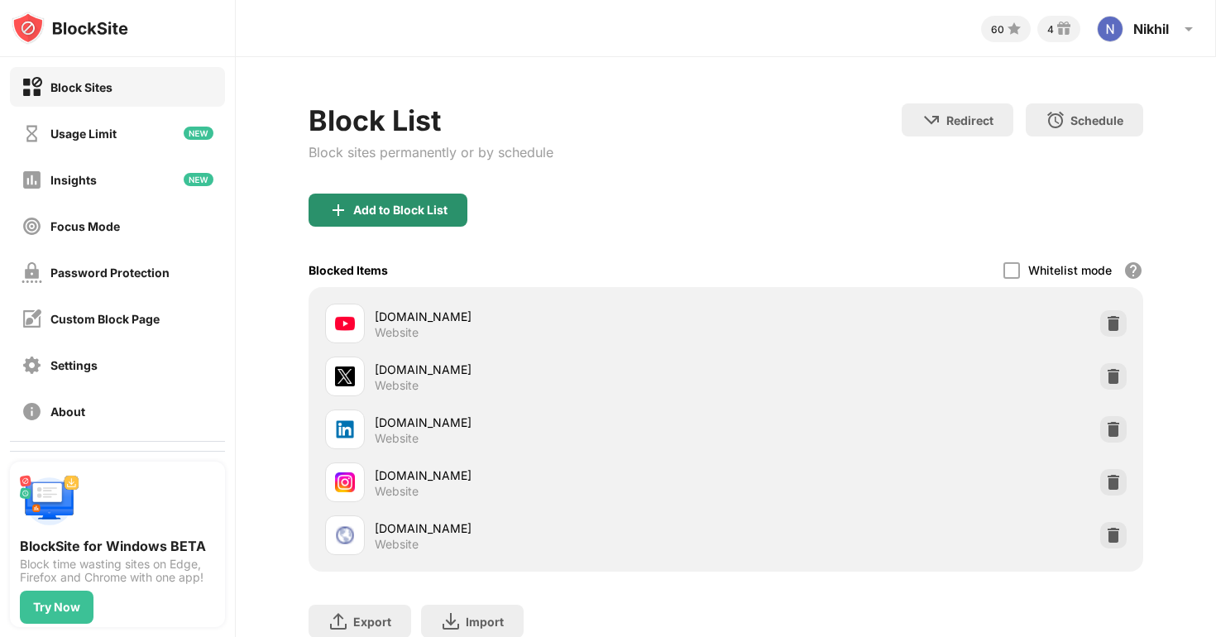
click at [384, 203] on div "Add to Block List" at bounding box center [400, 209] width 94 height 13
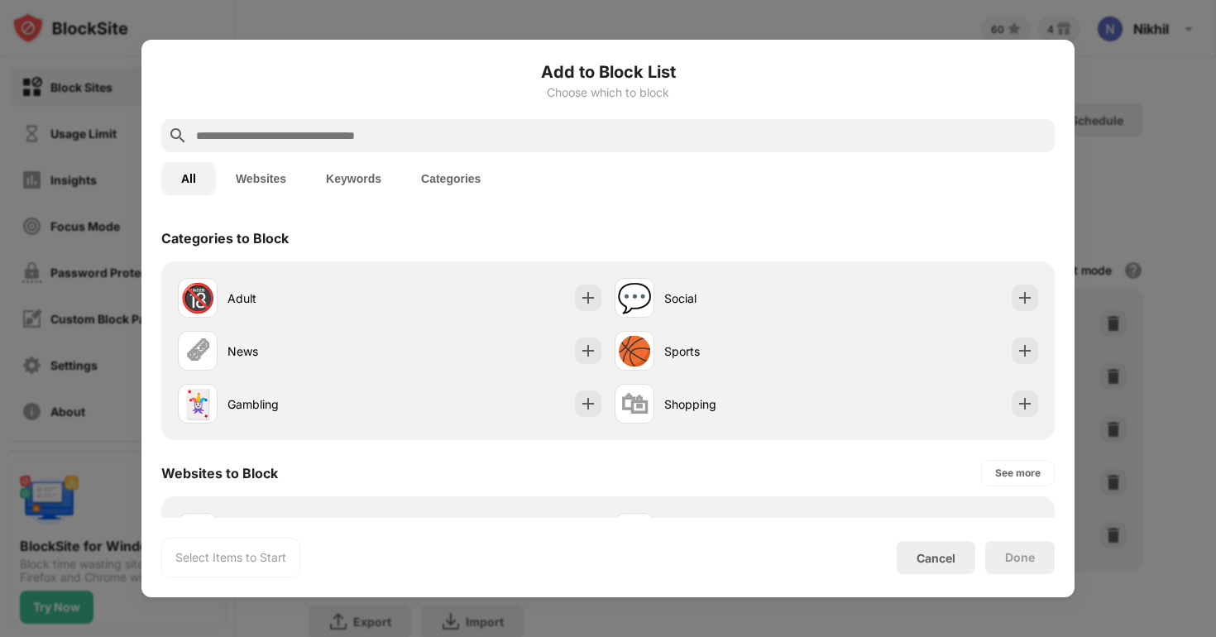
click at [361, 131] on input "text" at bounding box center [620, 136] width 853 height 20
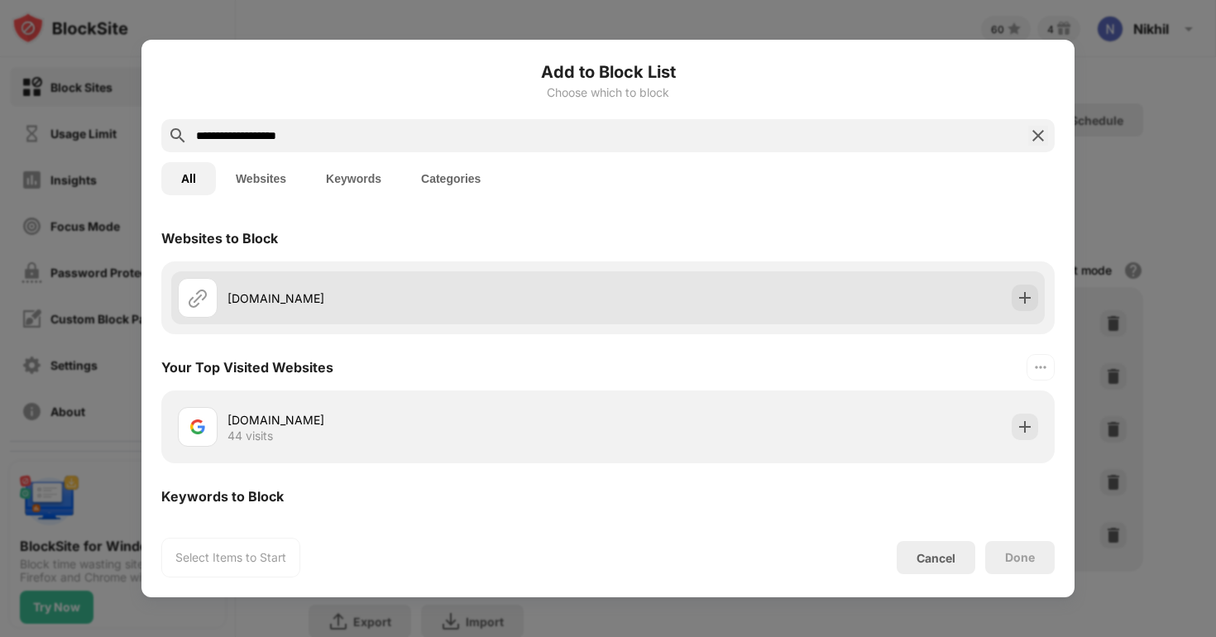
type input "**********"
click at [499, 303] on div "[DOMAIN_NAME]" at bounding box center [417, 297] width 380 height 17
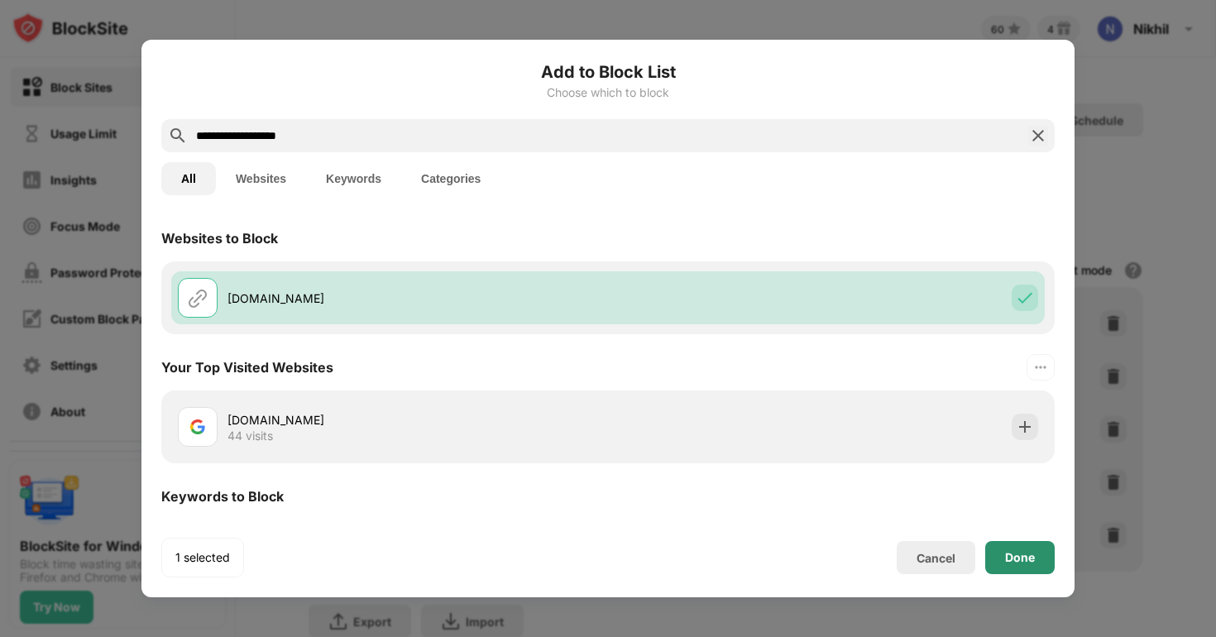
click at [988, 561] on div "Done" at bounding box center [1019, 557] width 69 height 33
